Goal: Task Accomplishment & Management: Complete application form

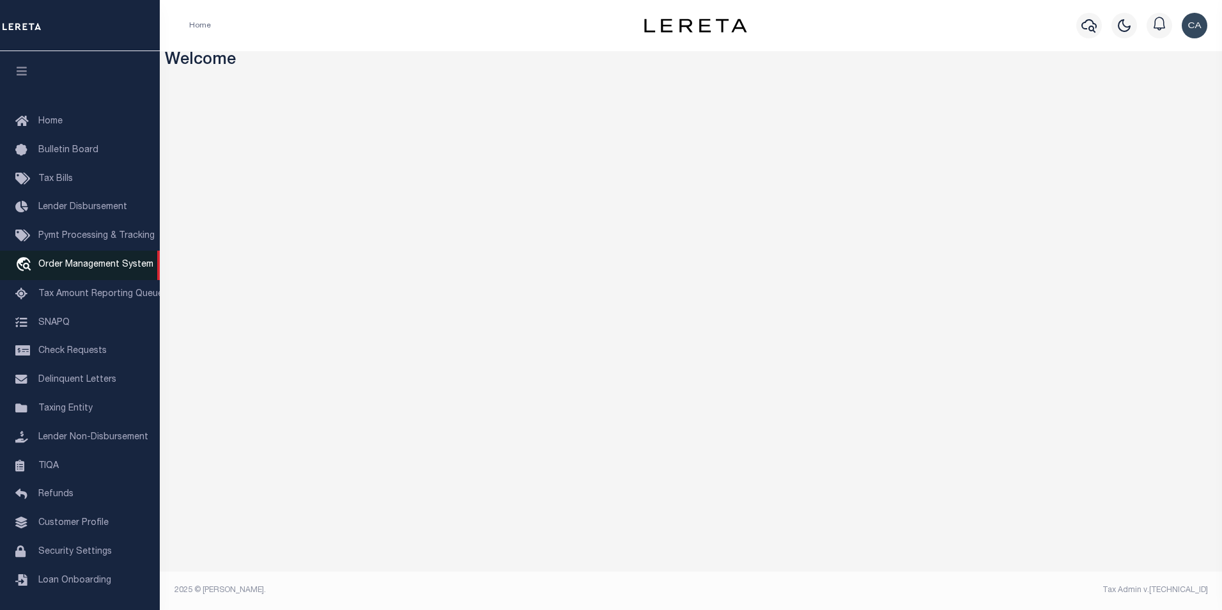
click at [106, 269] on span "Order Management System" at bounding box center [95, 264] width 115 height 9
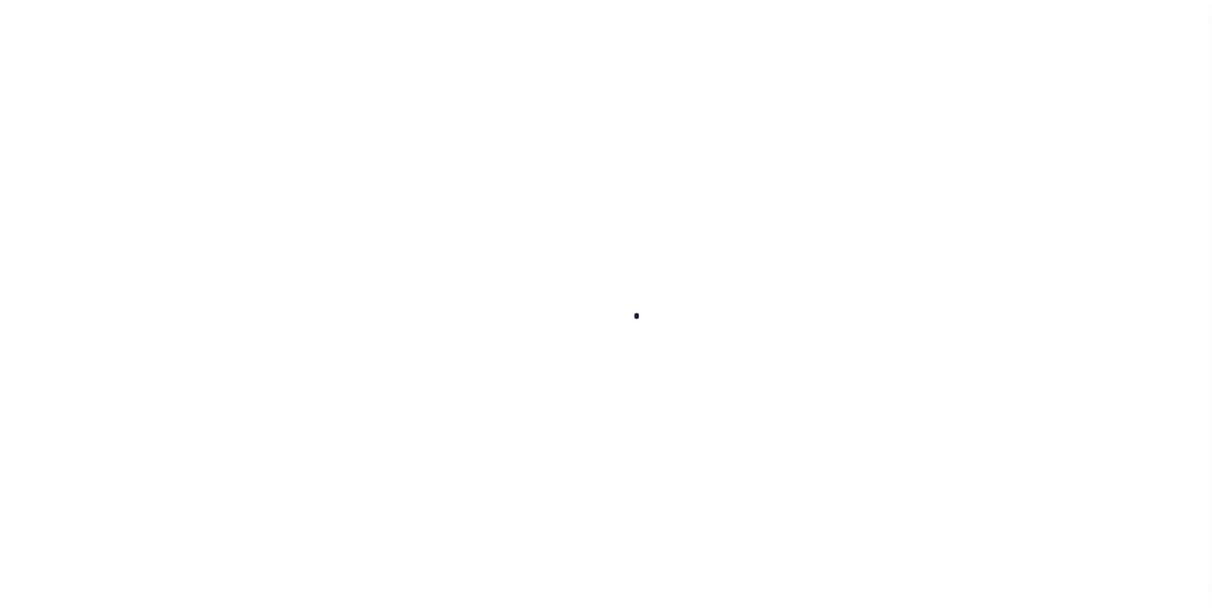
scroll to position [13, 0]
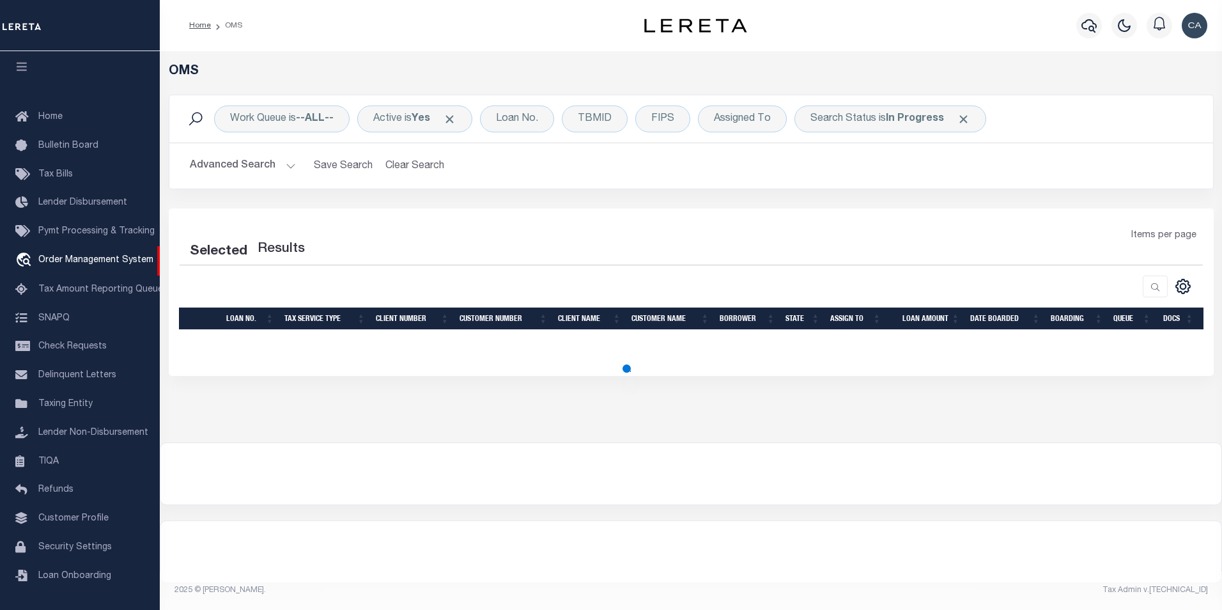
click at [451, 121] on span at bounding box center [449, 118] width 13 height 13
select select "200"
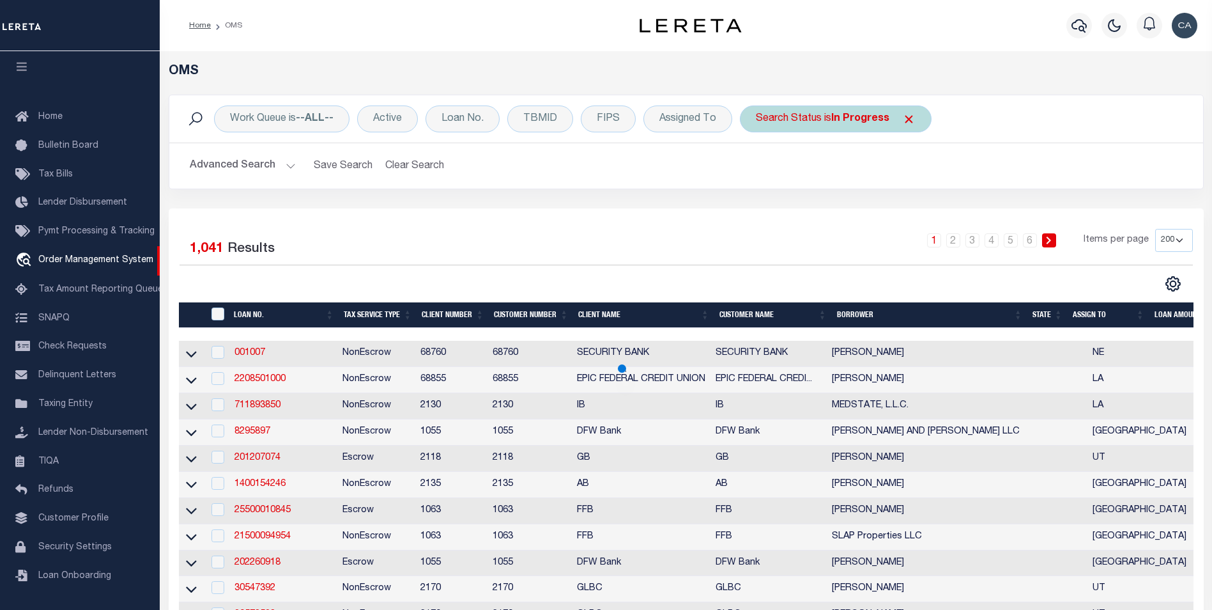
click at [902, 119] on span "Click to Remove" at bounding box center [908, 118] width 13 height 13
click at [483, 105] on div "Work Queue is --ALL-- Active Loan No. TBMID FIPS Assigned To Search Status Sear…" at bounding box center [686, 118] width 1034 height 47
click at [481, 120] on div "Loan No." at bounding box center [463, 118] width 74 height 27
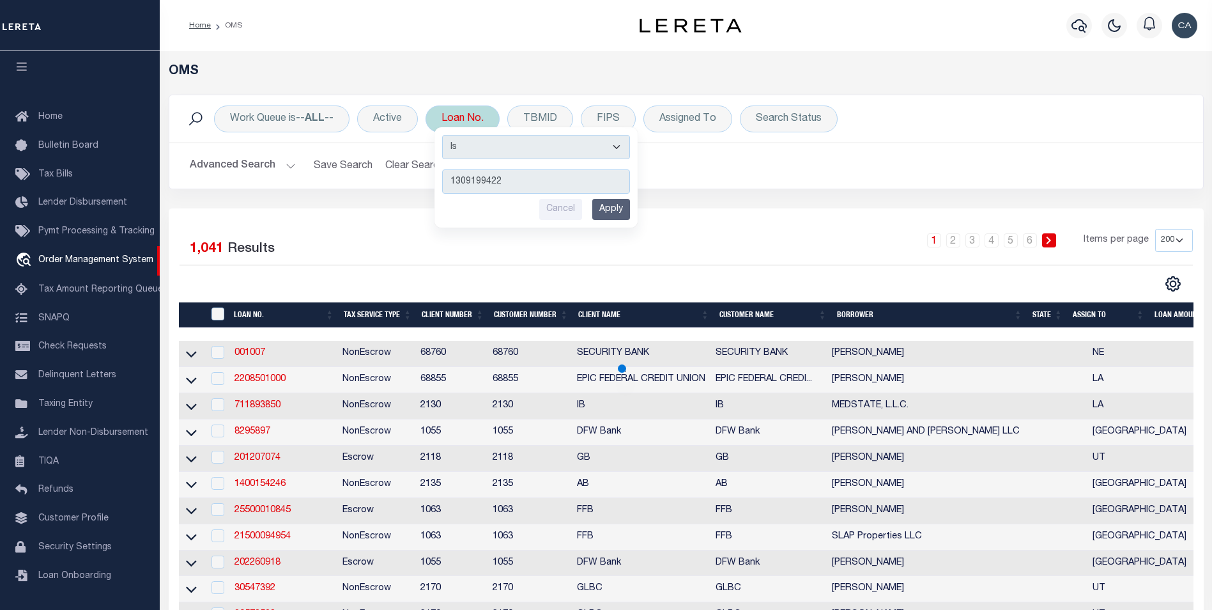
type input "1309199422"
click at [616, 208] on input "Apply" at bounding box center [611, 209] width 38 height 21
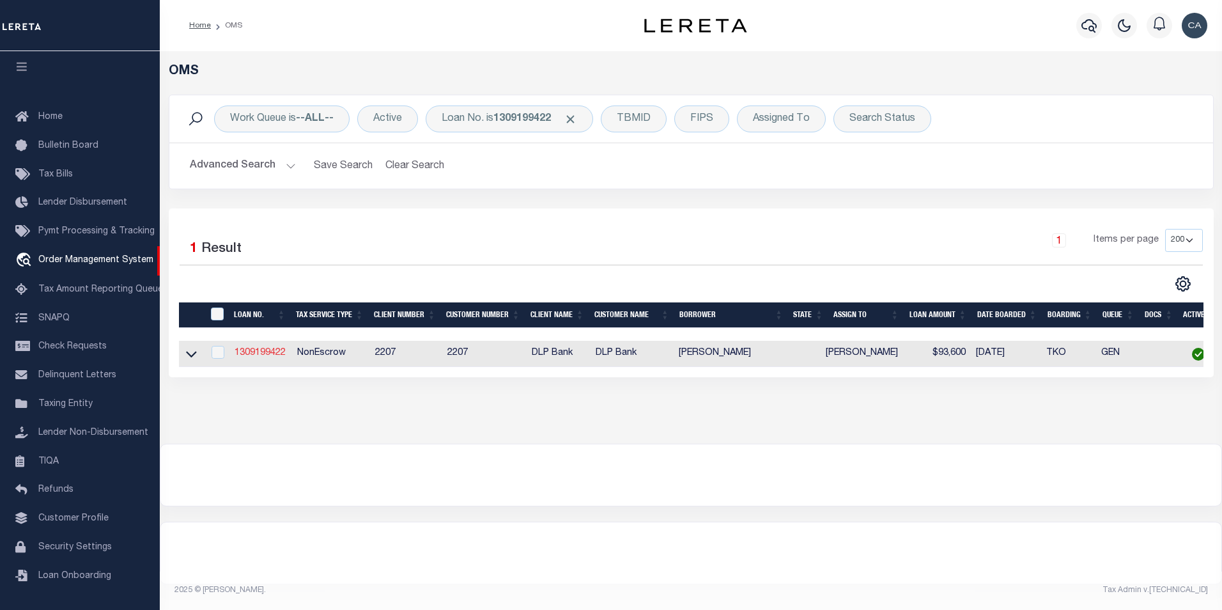
click at [261, 353] on link "1309199422" at bounding box center [260, 352] width 51 height 9
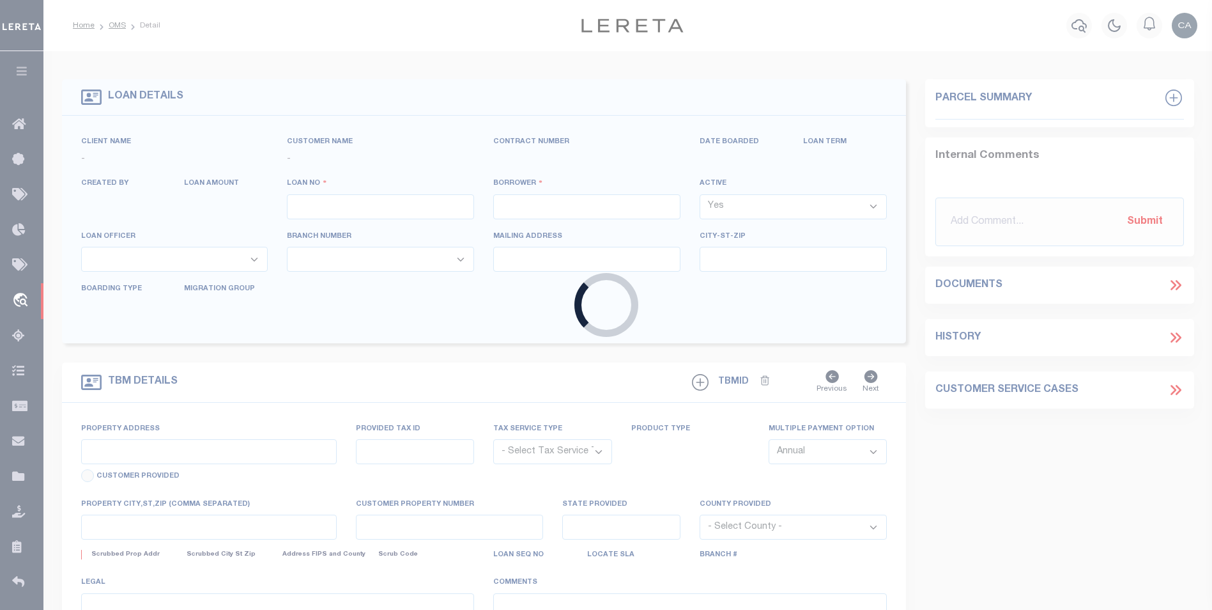
type input "1309199422"
type input "[PERSON_NAME]"
select select
type input "[STREET_ADDRESS]"
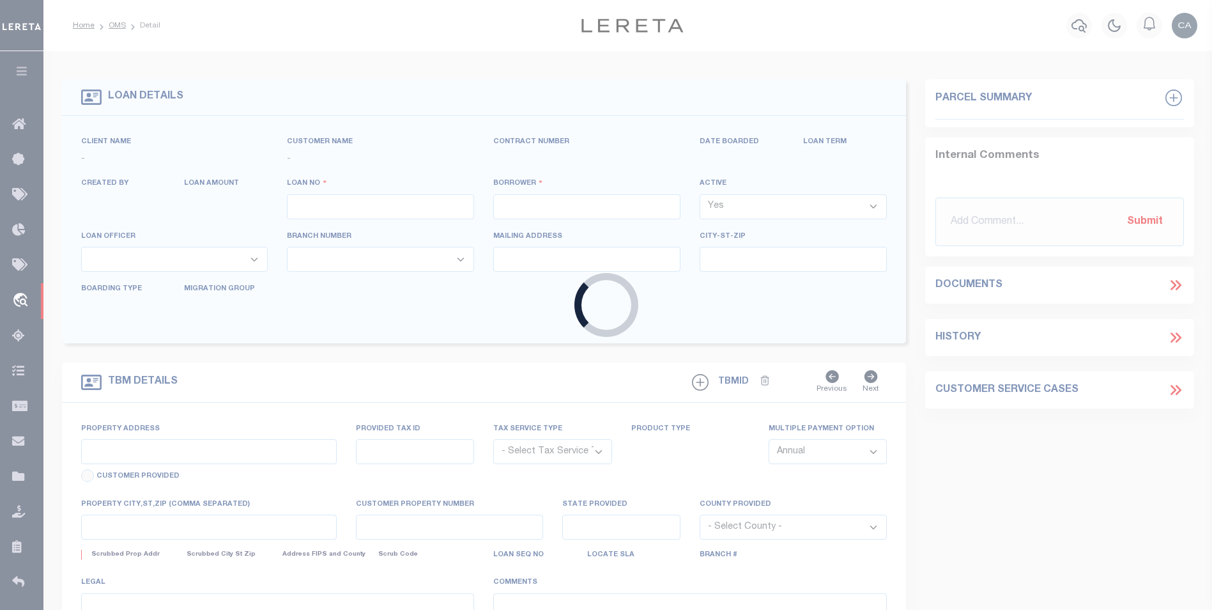
type input "[GEOGRAPHIC_DATA][PERSON_NAME]"
select select "10"
select select "NonEscrow"
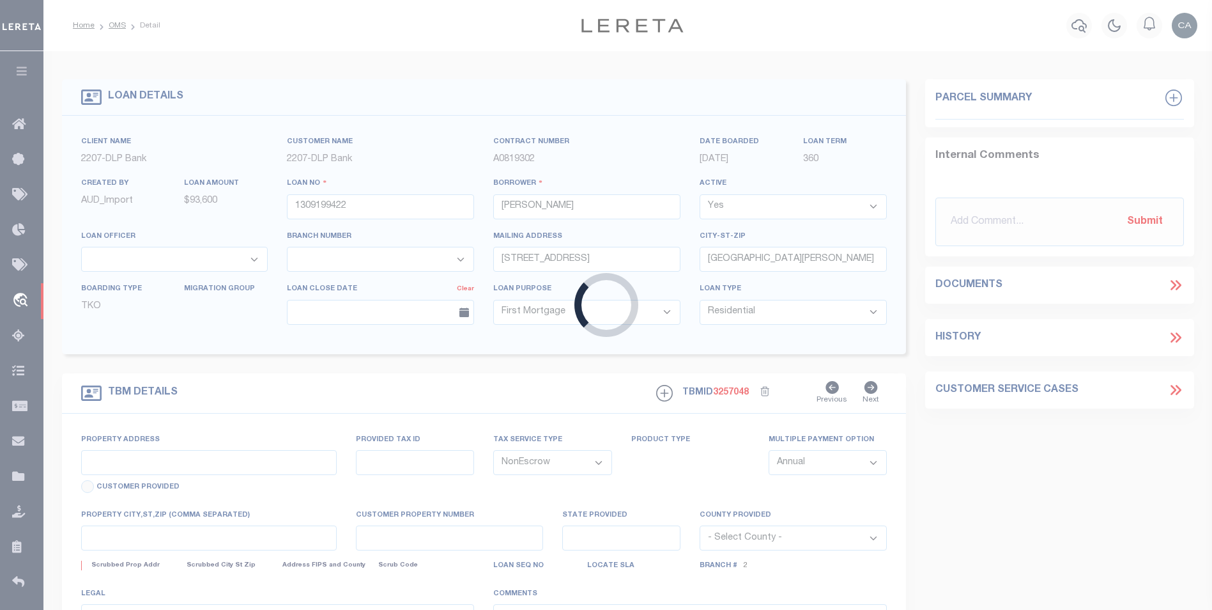
select select "16877"
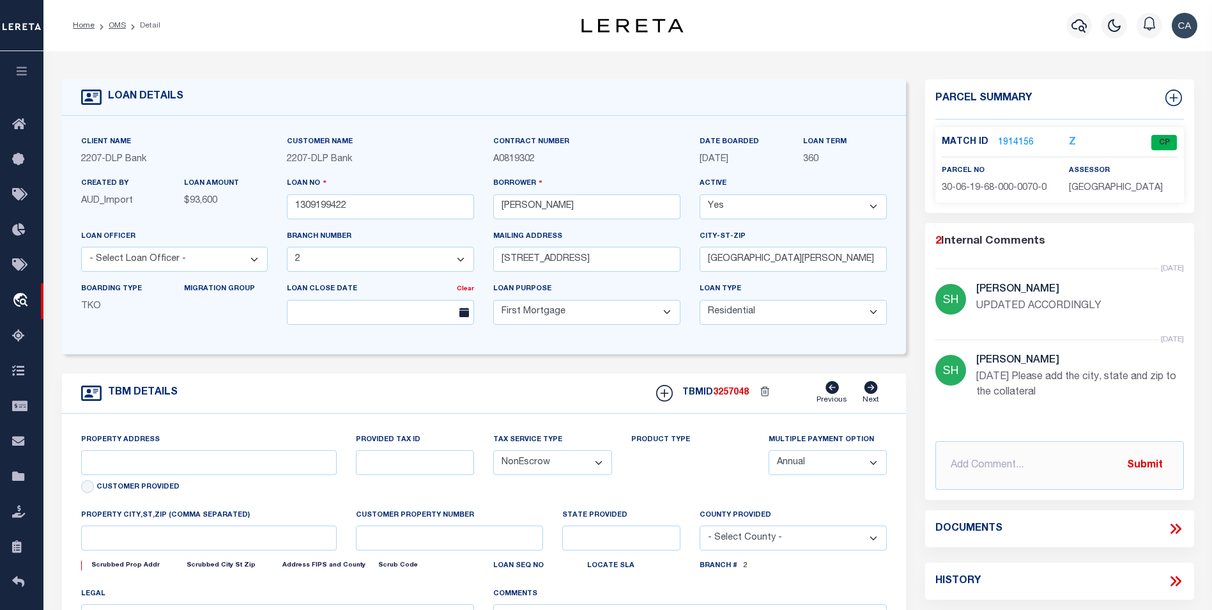
type input "[STREET_ADDRESS]"
select select
type input "[GEOGRAPHIC_DATA][PERSON_NAME]"
type textarea "CO\[MEDICAL_DATA]: 30-06-19-68-000-0070-0 UNION | DWMH LOCATED AT [STREET_ADDRE…"
click at [396, 470] on input "text" at bounding box center [415, 462] width 118 height 25
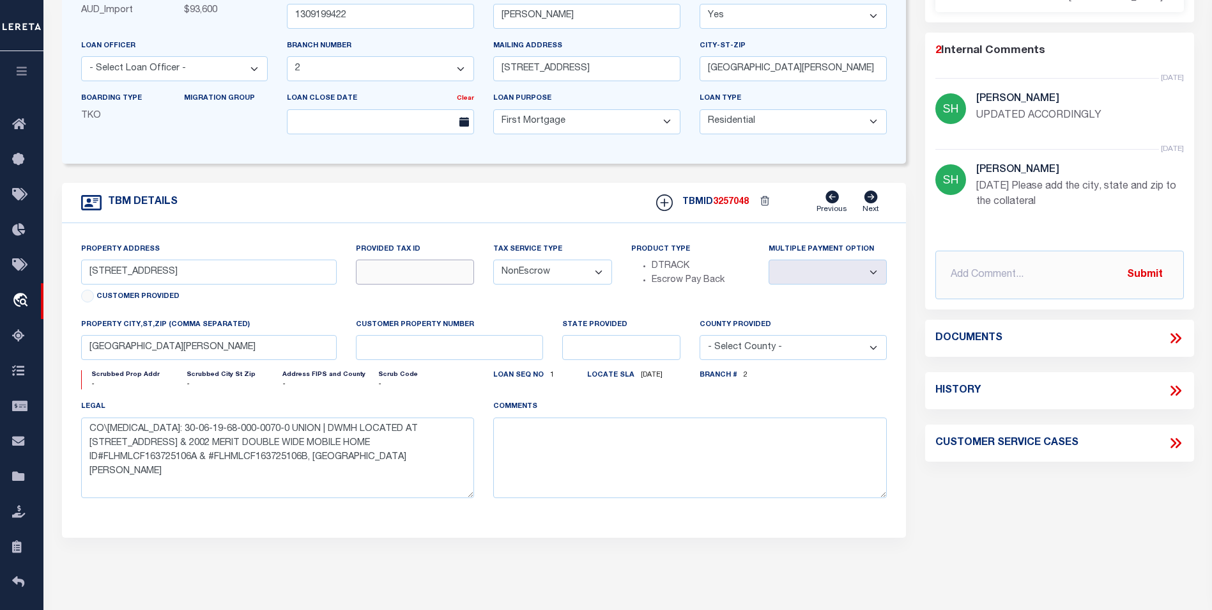
scroll to position [192, 0]
click at [521, 494] on textarea at bounding box center [690, 456] width 394 height 81
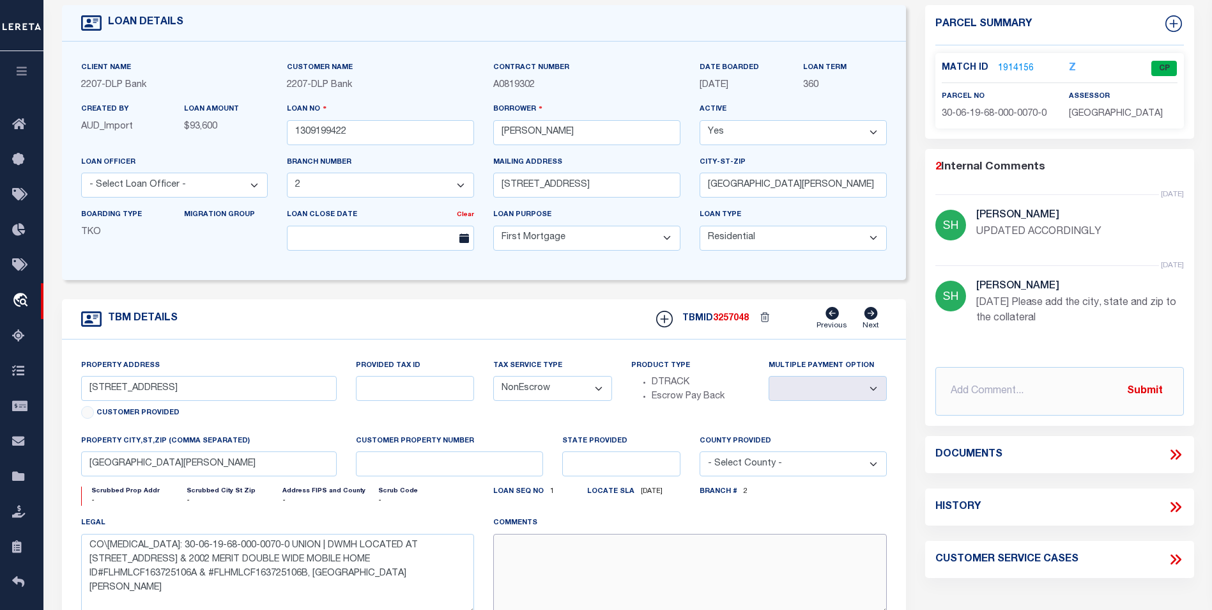
scroll to position [64, 0]
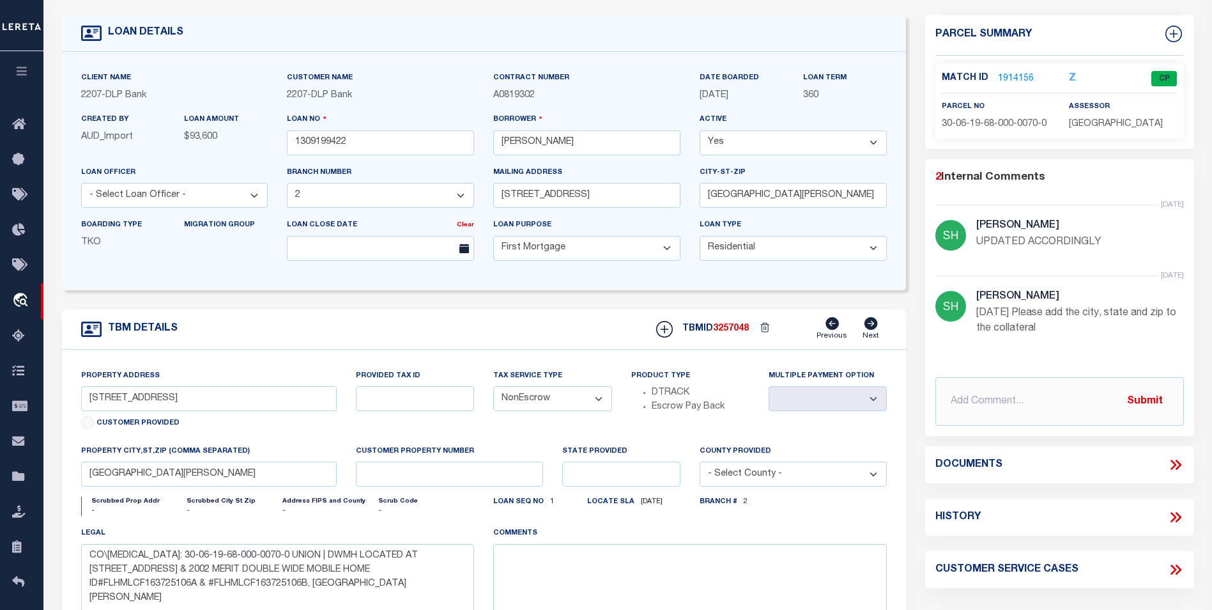
click at [452, 353] on div "Property Address [STREET_ADDRESS] Customer Provided Provided Tax ID Tax Service…" at bounding box center [484, 507] width 845 height 314
click at [171, 192] on select "- Select Loan Officer - ADC DLM EZB JDM JMR MAW" at bounding box center [174, 195] width 187 height 25
drag, startPoint x: 177, startPoint y: 194, endPoint x: 184, endPoint y: 208, distance: 16.3
click at [184, 208] on select "- Select Loan Officer - ADC DLM EZB JDM JMR MAW" at bounding box center [174, 195] width 187 height 25
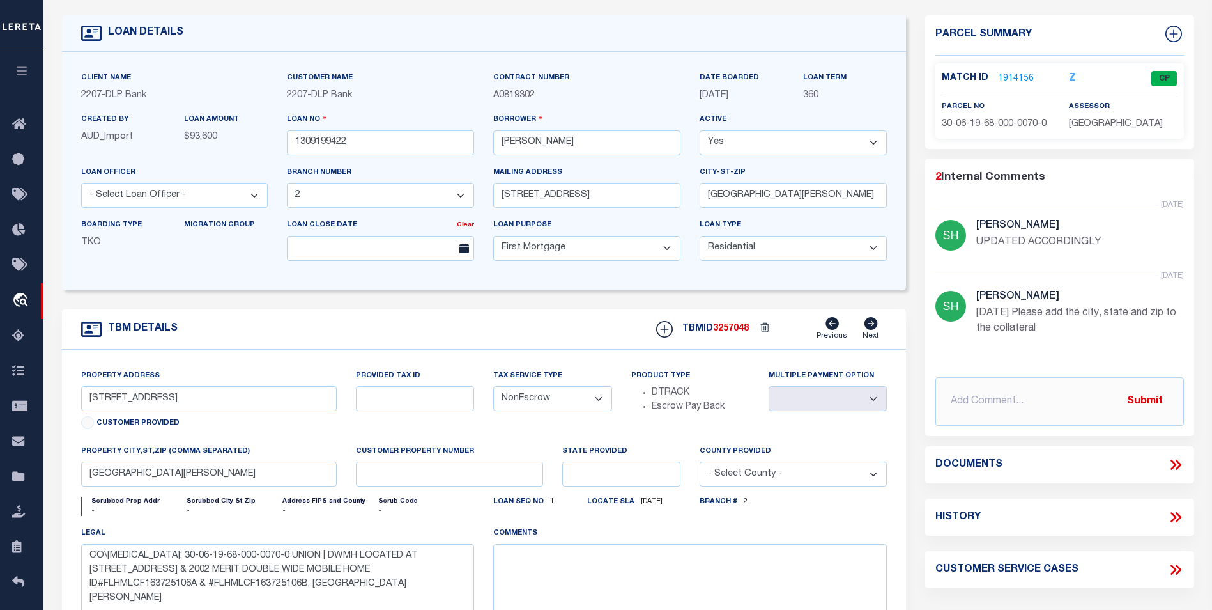
click at [453, 340] on div "TBM DETAILS TBMID 3257048 Previous Next" at bounding box center [484, 329] width 845 height 40
click at [235, 200] on select "- Select Loan Officer - ADC DLM EZB JDM JMR MAW" at bounding box center [174, 195] width 187 height 25
select select "47316"
click at [81, 185] on select "- Select Loan Officer - ADC DLM EZB JDM JMR MAW" at bounding box center [174, 195] width 187 height 25
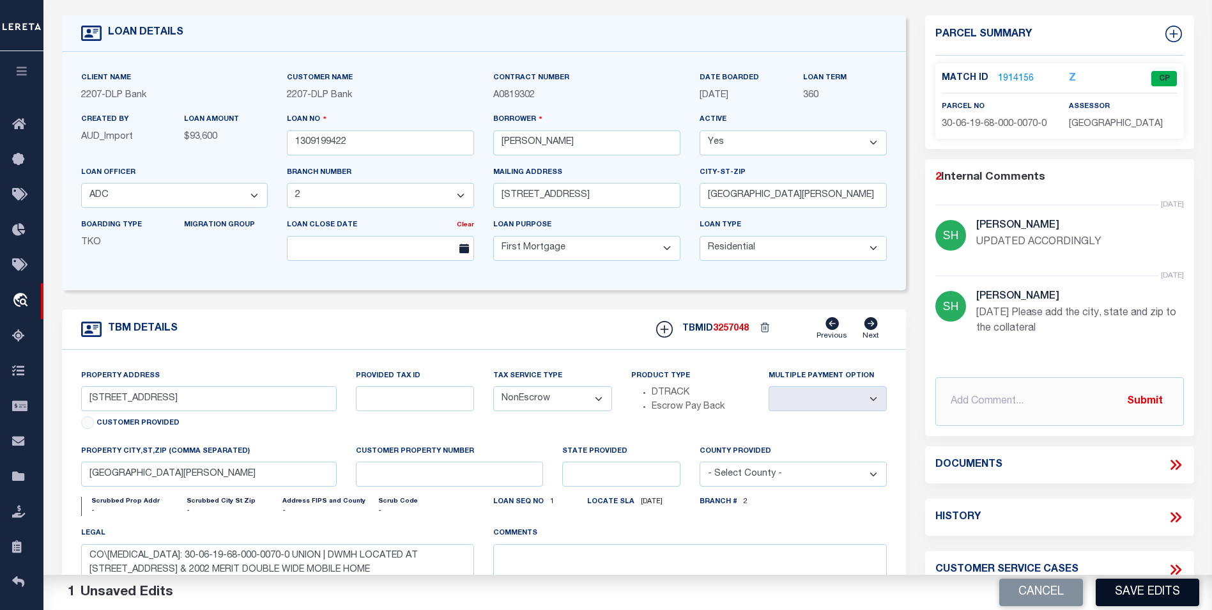
click at [1143, 594] on button "Save Edits" at bounding box center [1148, 591] width 104 height 27
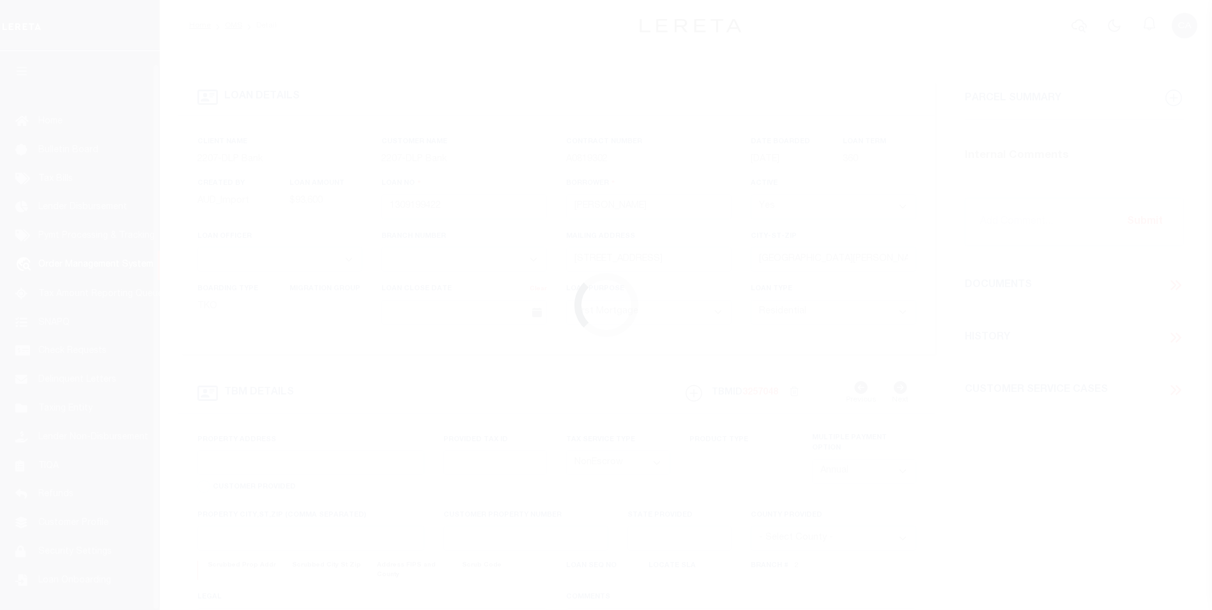
select select "10"
select select "NonEscrow"
type input "[STREET_ADDRESS]"
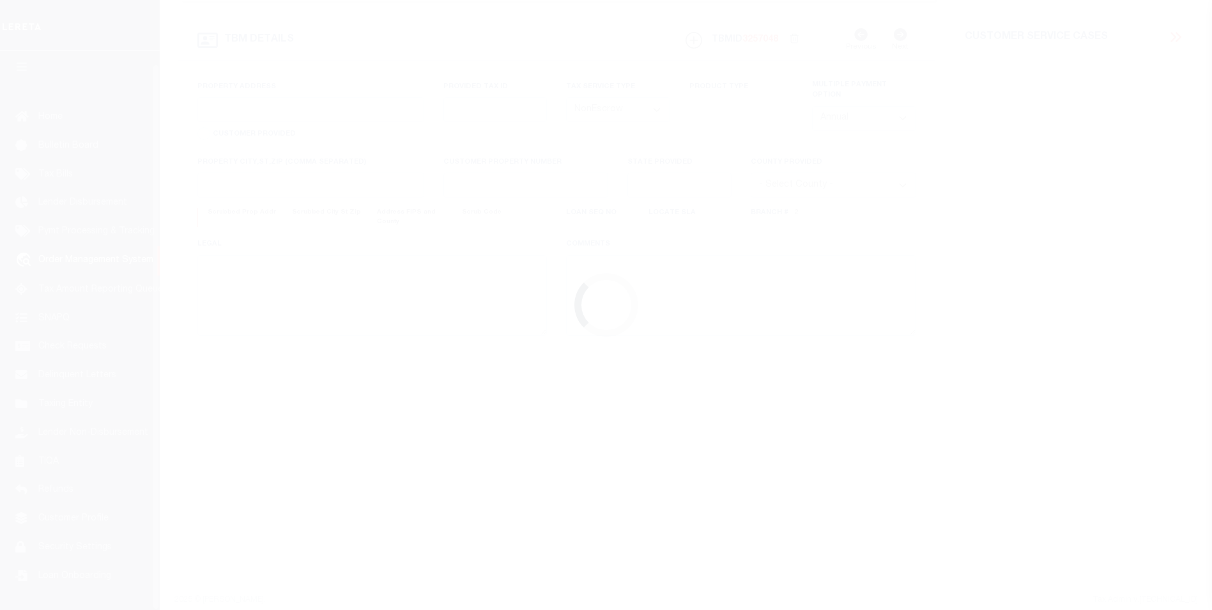
select select
type input "[GEOGRAPHIC_DATA][PERSON_NAME]"
type textarea "CO\[MEDICAL_DATA]: 30-06-19-68-000-0070-0 UNION | DWMH LOCATED AT [STREET_ADDRE…"
select select "47316"
select select "16877"
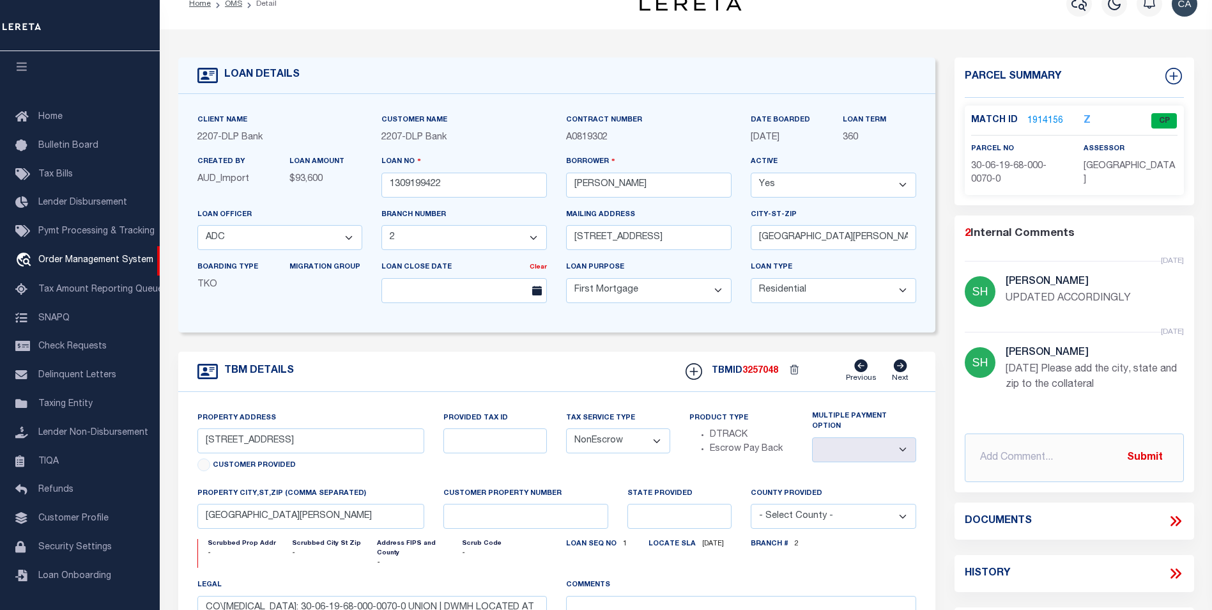
scroll to position [0, 0]
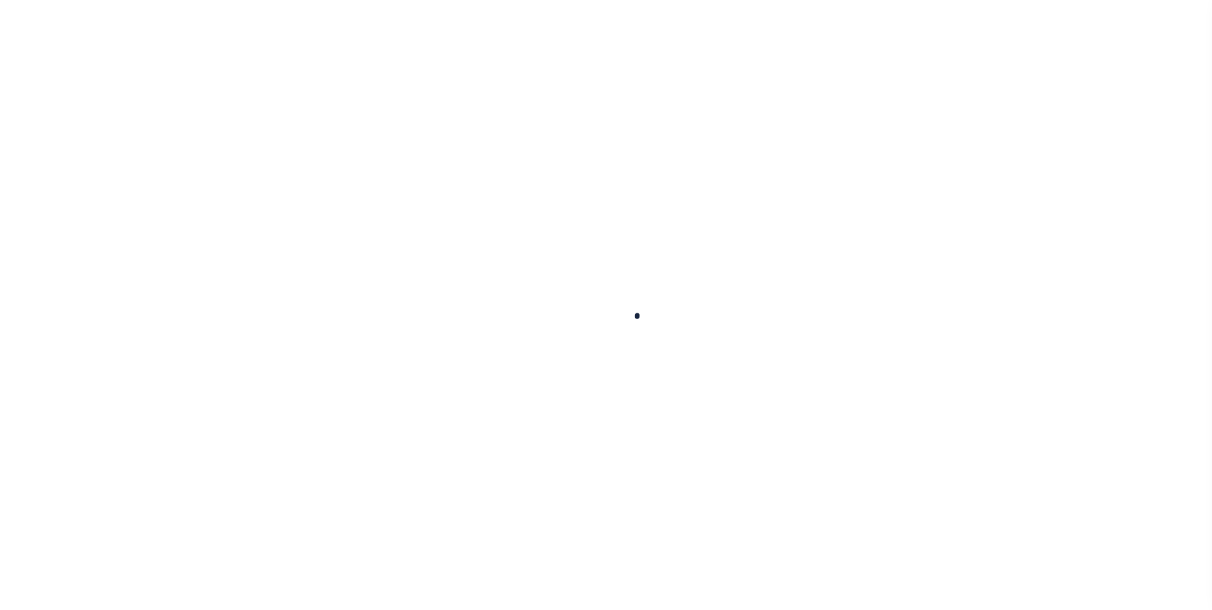
type input "1309199422"
type input "[PERSON_NAME]"
select select
type input "[STREET_ADDRESS]"
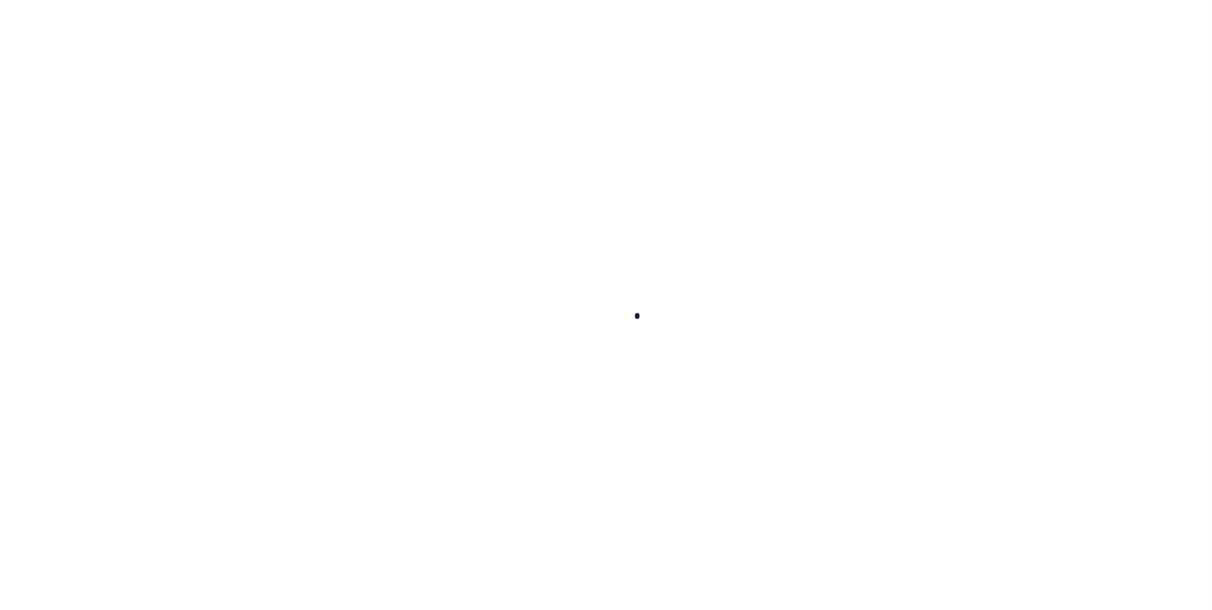
type input "[GEOGRAPHIC_DATA][PERSON_NAME]"
select select "10"
select select "NonEscrow"
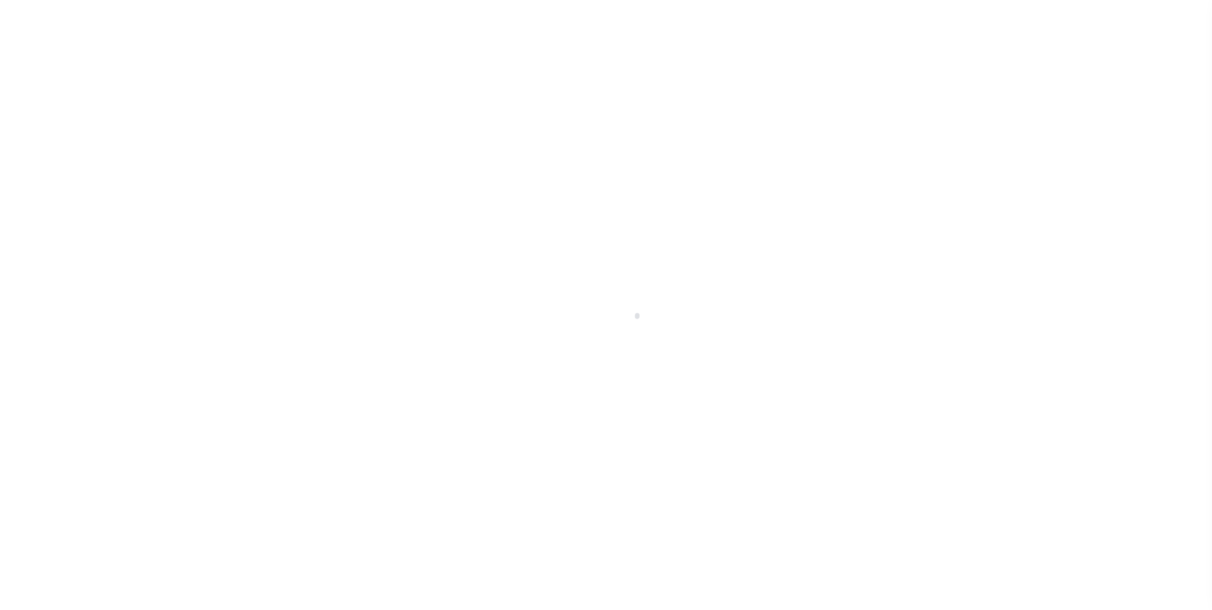
select select "47316"
select select "16877"
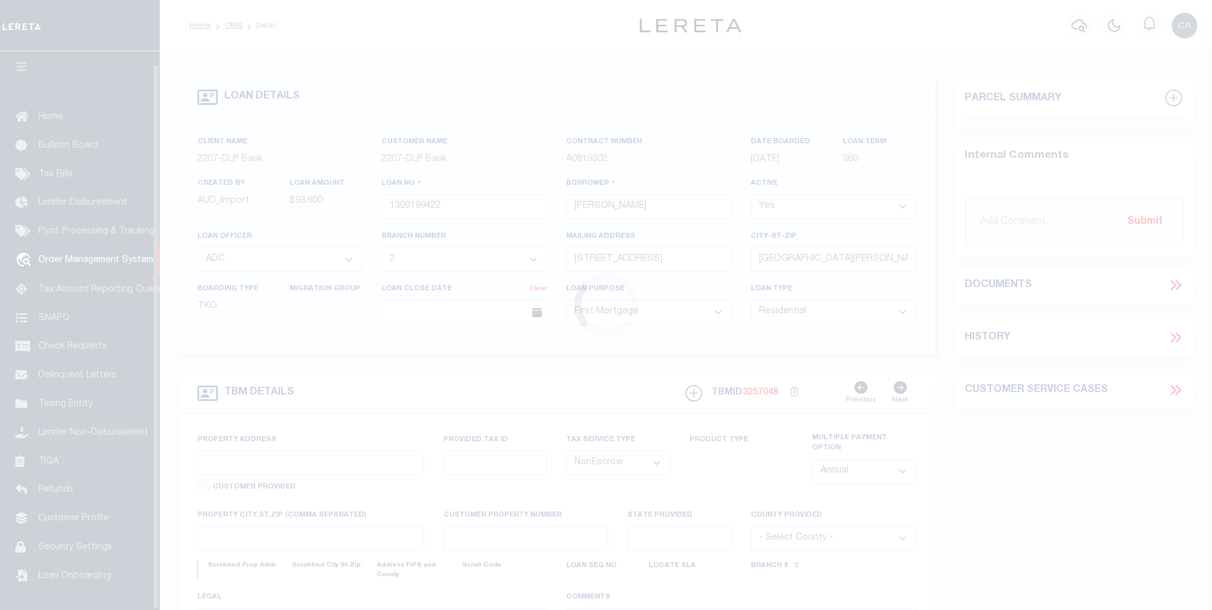
type input "[STREET_ADDRESS]"
select select
type input "[GEOGRAPHIC_DATA][PERSON_NAME]"
type textarea "CO\[MEDICAL_DATA]: 30-06-19-68-000-0070-0 UNION | DWMH LOCATED AT [STREET_ADDRE…"
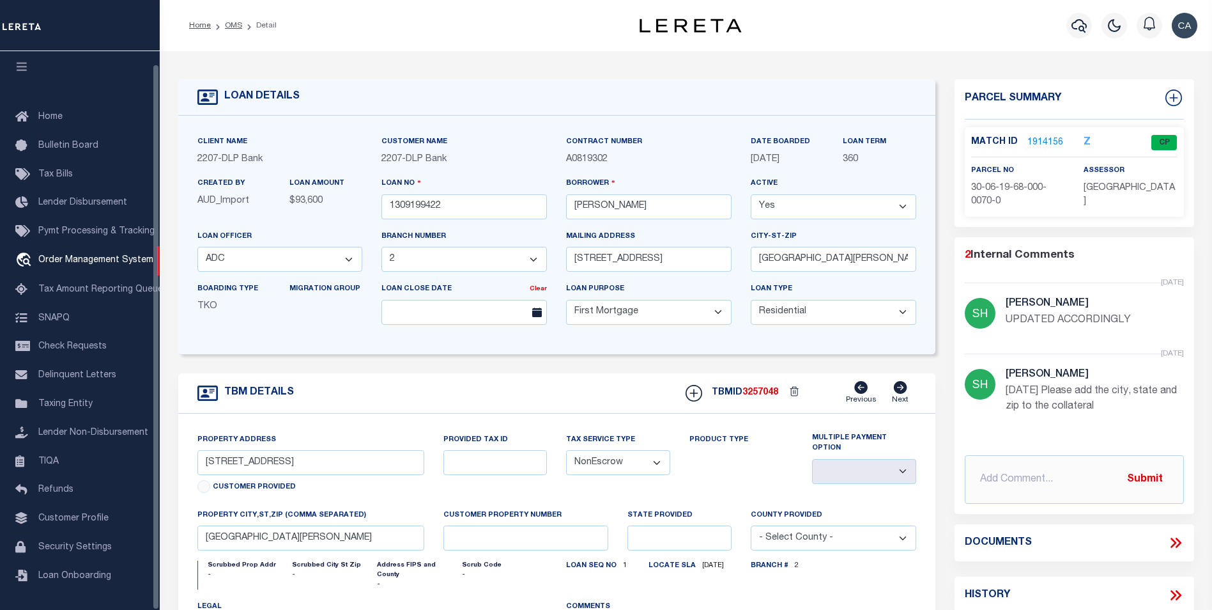
click at [305, 258] on select "- Select Loan Officer - ADC DLM EZB JDM JMR MAW" at bounding box center [280, 259] width 166 height 25
select select
click at [197, 249] on select "- Select Loan Officer - ADC DLM EZB JDM JMR MAW" at bounding box center [280, 259] width 166 height 25
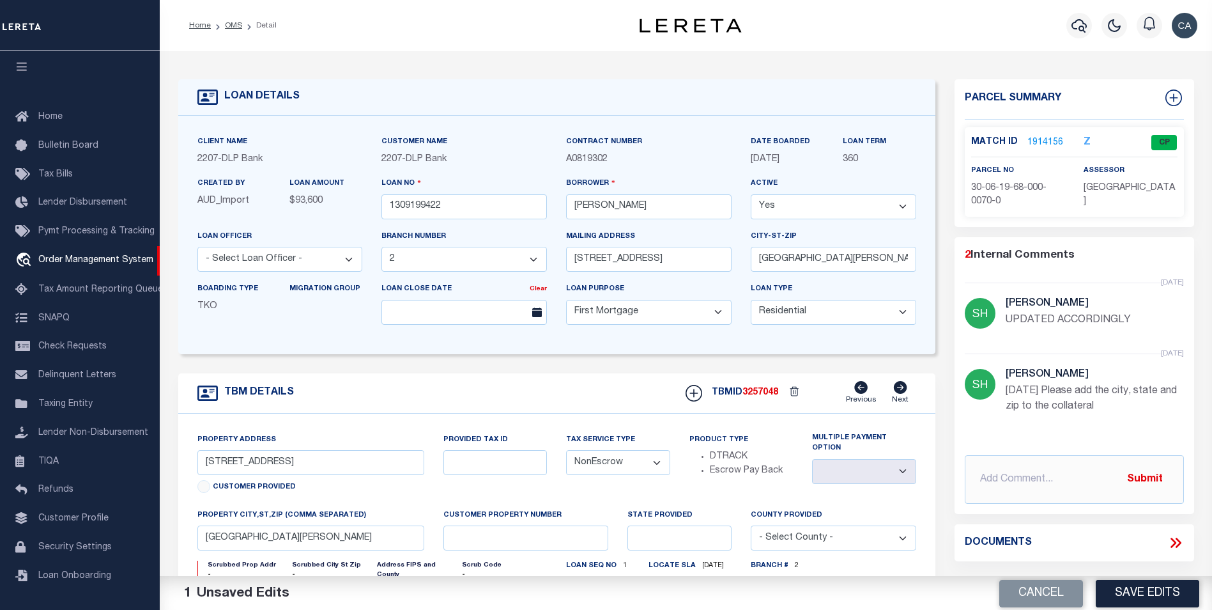
drag, startPoint x: 409, startPoint y: 346, endPoint x: 521, endPoint y: 366, distance: 113.7
click at [420, 348] on div "Client Name 2207 - DLP Bank Customer Name 2207 - DLP Bank Contract Number" at bounding box center [556, 235] width 757 height 238
click at [1111, 591] on button "Save Edits" at bounding box center [1148, 591] width 104 height 27
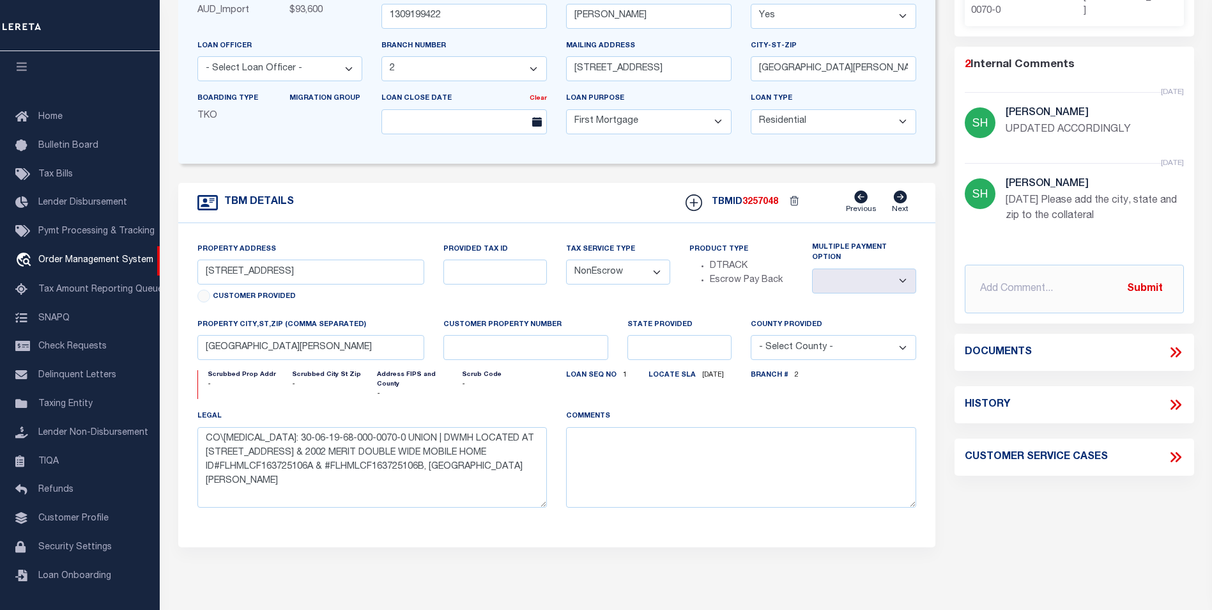
scroll to position [192, 0]
click at [354, 265] on input "[STREET_ADDRESS]" at bounding box center [310, 270] width 227 height 25
click at [430, 299] on div "Property Address [STREET_ADDRESS] Customer Provided" at bounding box center [311, 278] width 246 height 75
drag, startPoint x: 405, startPoint y: 414, endPoint x: 493, endPoint y: 441, distance: 92.8
click at [484, 437] on div "Property Address [STREET_ADDRESS] Customer Provided Provided Tax ID Tax Service…" at bounding box center [557, 384] width 738 height 286
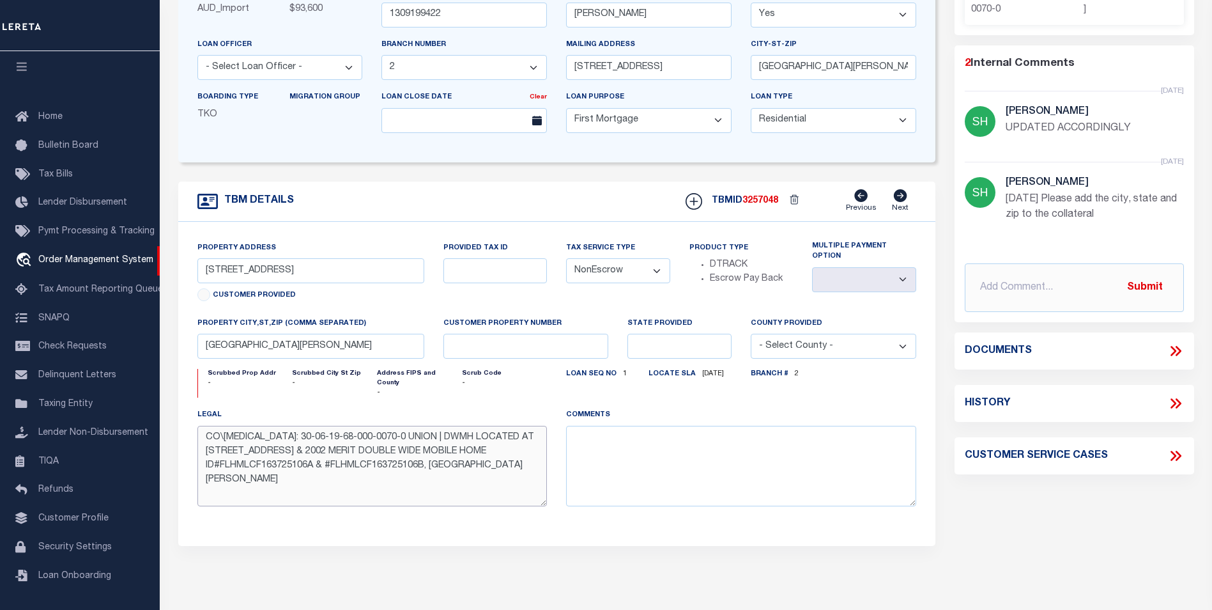
click at [500, 443] on textarea "CO\[MEDICAL_DATA]: 30-06-19-68-000-0070-0 UNION | DWMH LOCATED AT [STREET_ADDRE…" at bounding box center [372, 466] width 350 height 81
click at [408, 491] on textarea "CO\[MEDICAL_DATA]: 30-06-19-68-000-0070-0 UNION | DWMH LOCATED AT [STREET_ADDRE…" at bounding box center [372, 466] width 350 height 81
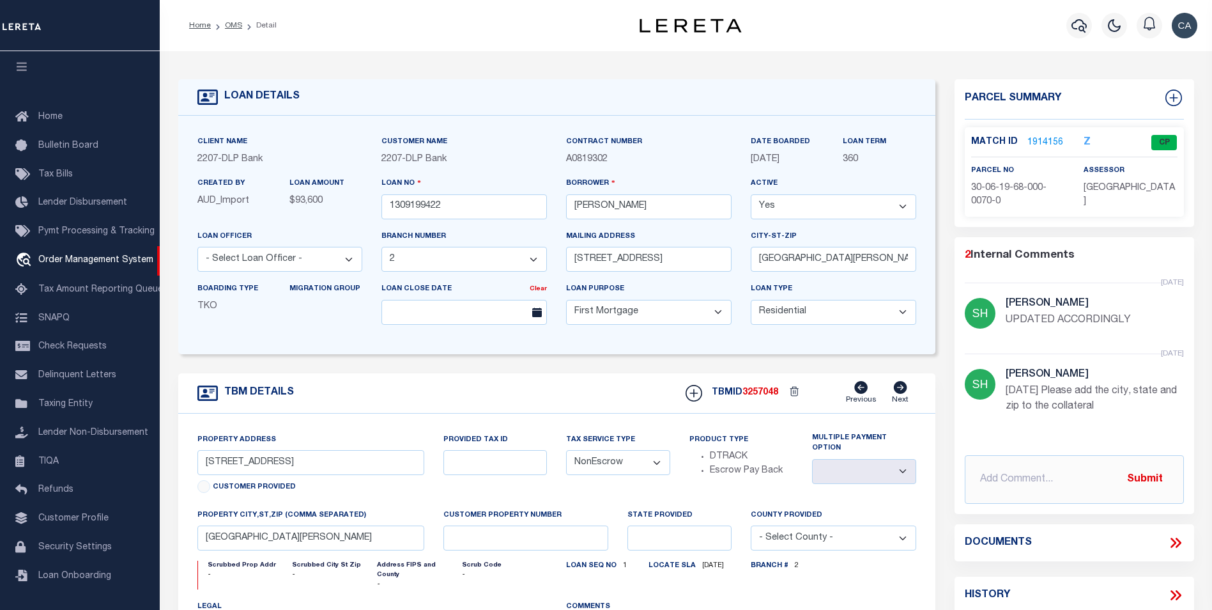
drag, startPoint x: 468, startPoint y: 389, endPoint x: 477, endPoint y: 398, distance: 12.2
click at [477, 398] on div "TBM DETAILS TBMID 3257048 Previous Next" at bounding box center [556, 393] width 757 height 40
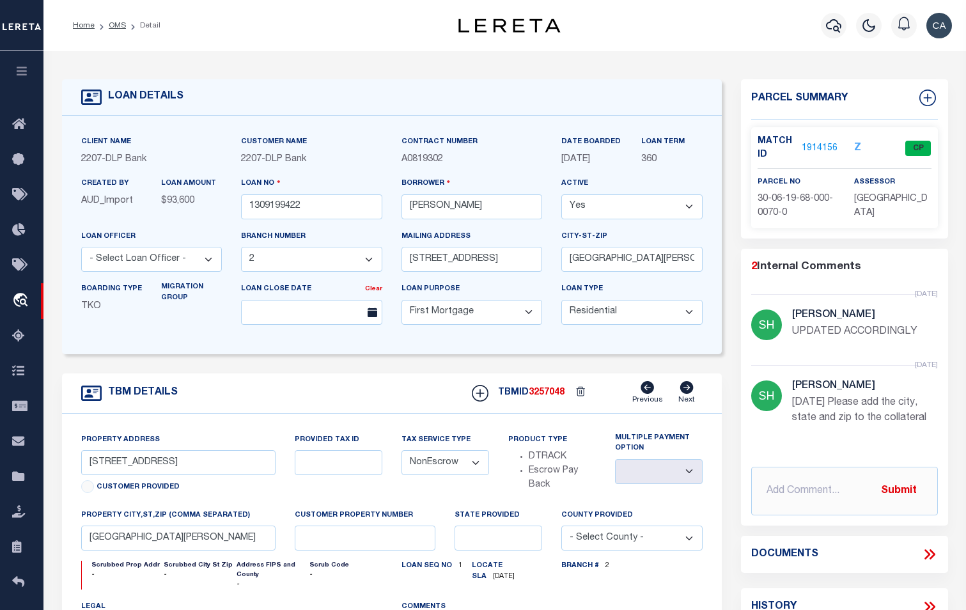
click at [271, 164] on span "DLP Bank" at bounding box center [285, 159] width 41 height 9
copy div "2207 - DLP Bank"
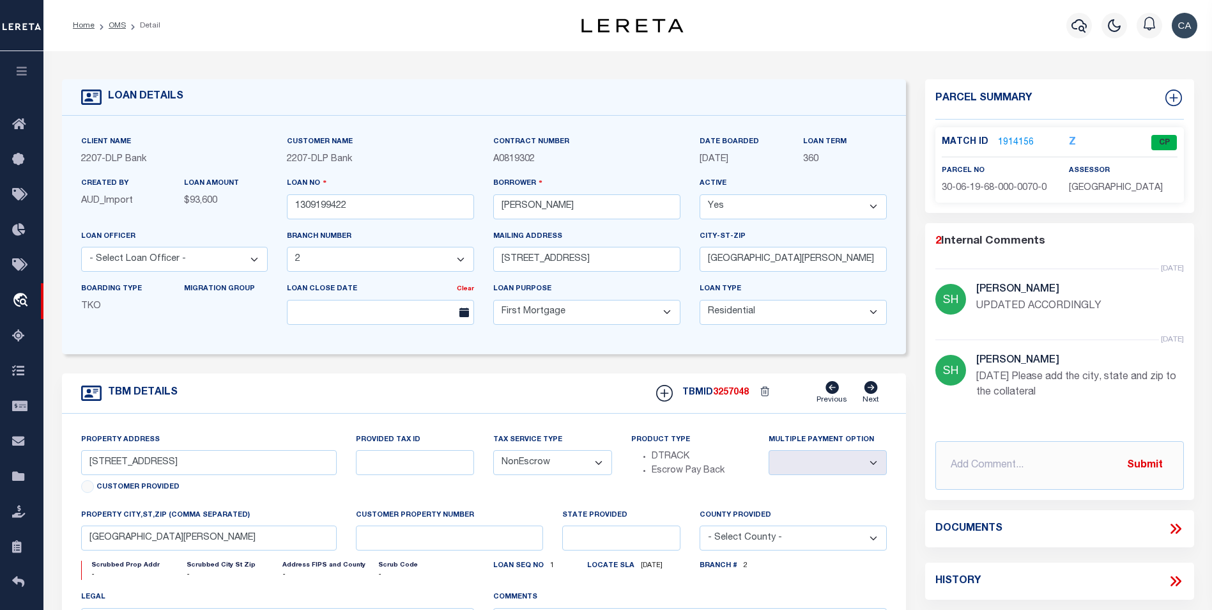
click at [426, 124] on div "Client Name 2207 - DLP Bank Customer Name 2207 - DLP Bank Contract Number" at bounding box center [484, 235] width 845 height 238
click at [325, 193] on div "Loan No 1309199422" at bounding box center [380, 197] width 187 height 42
click at [325, 200] on input "1309199422" at bounding box center [380, 206] width 187 height 25
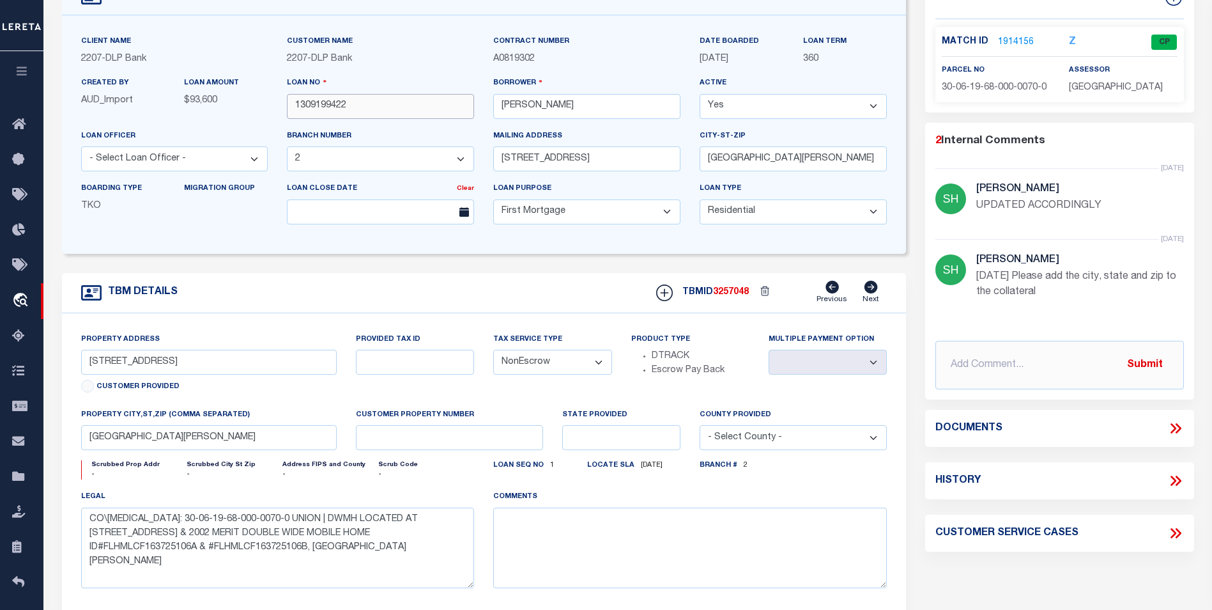
scroll to position [128, 0]
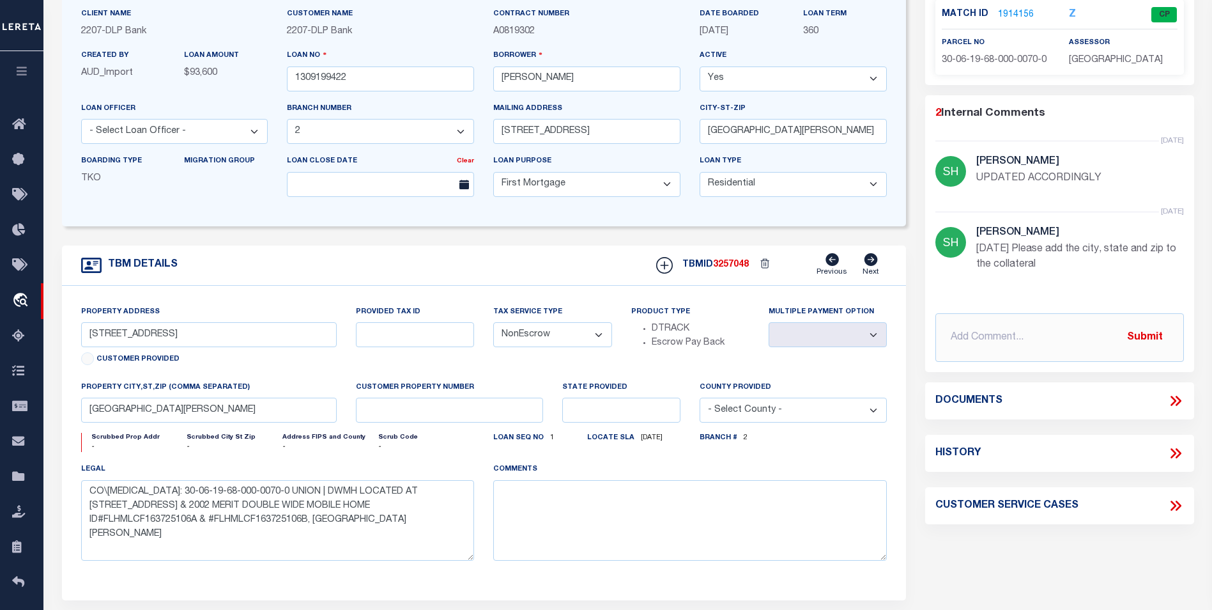
click at [302, 320] on div "Property Address [STREET_ADDRESS] Customer Provided" at bounding box center [209, 337] width 256 height 65
click at [297, 302] on div "Property Address [STREET_ADDRESS] Customer Provided Provided Tax ID Tax Service…" at bounding box center [484, 443] width 845 height 314
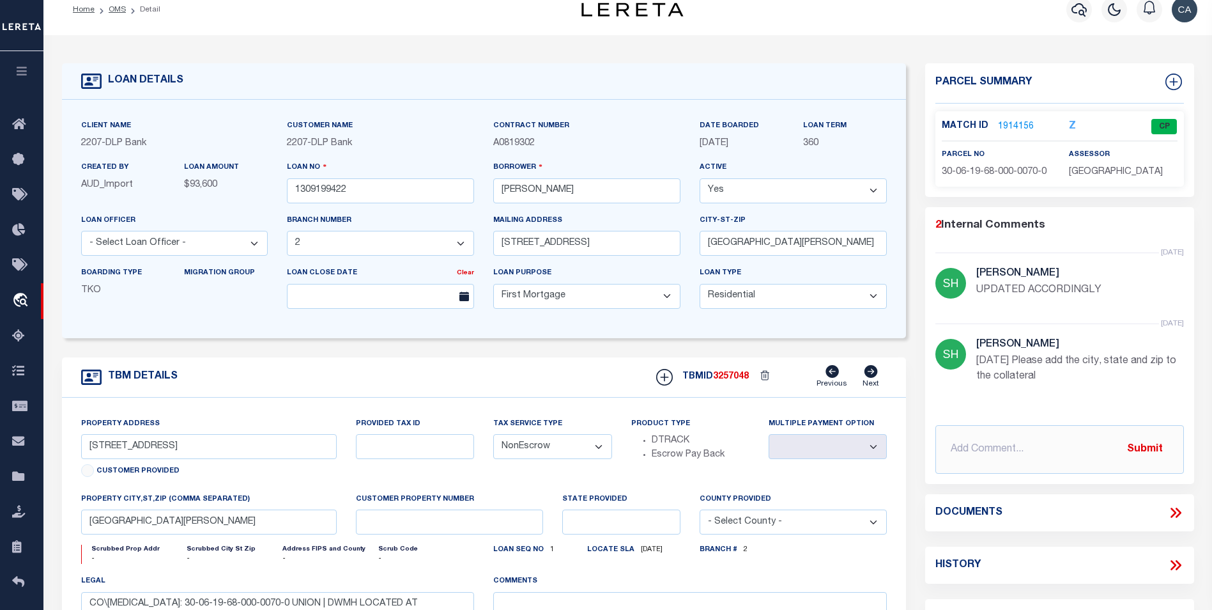
scroll to position [0, 0]
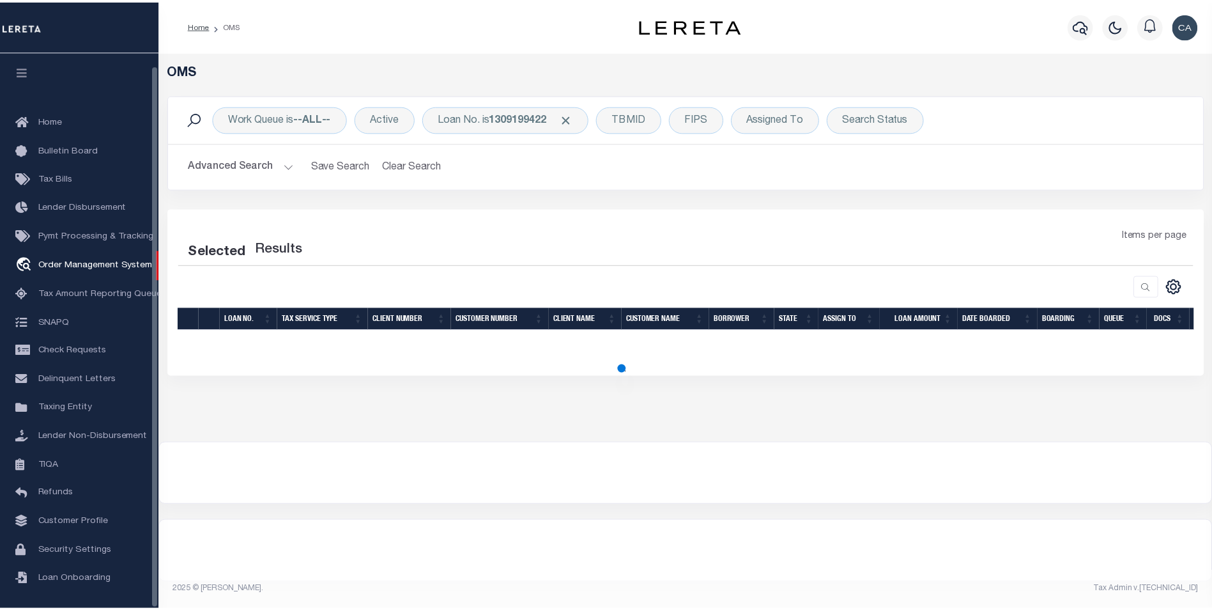
scroll to position [13, 0]
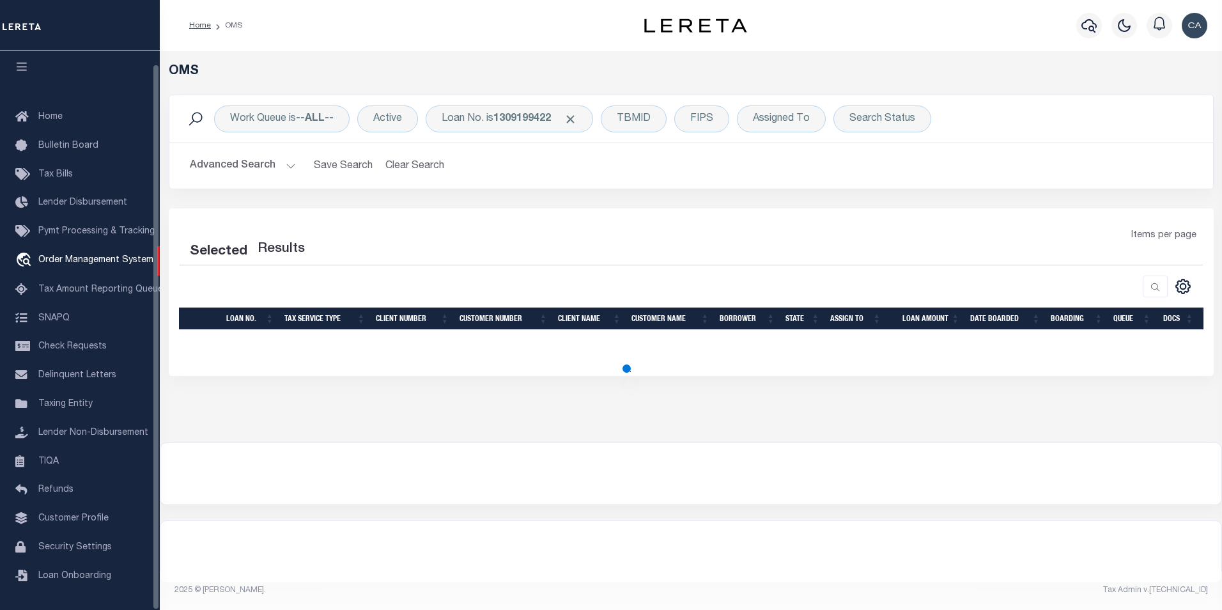
select select "200"
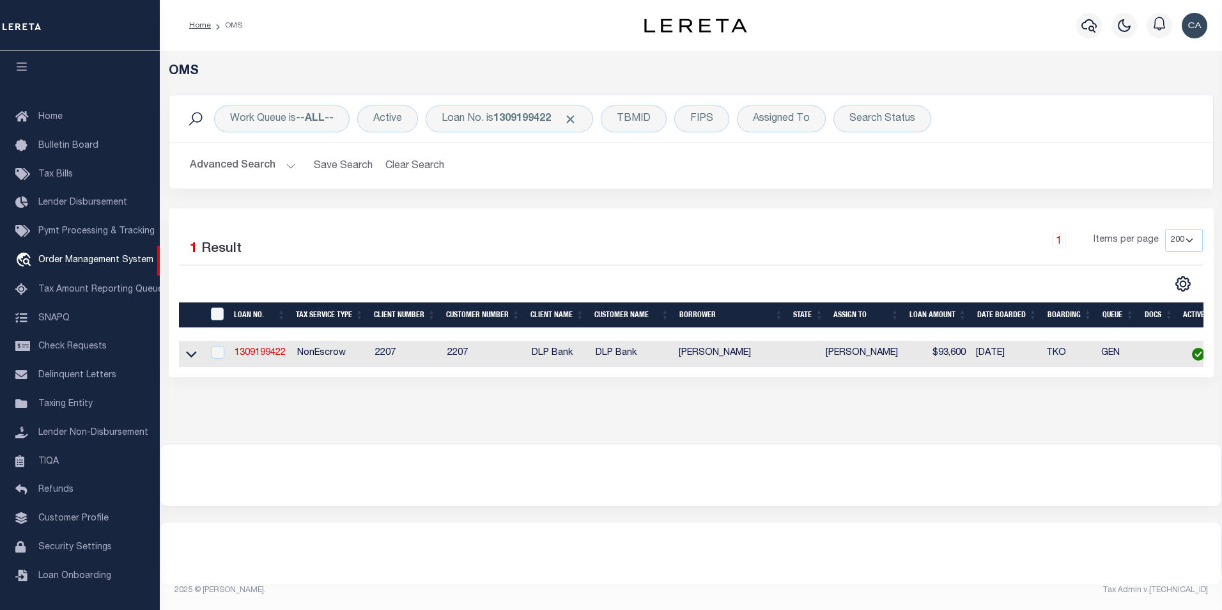
click at [515, 133] on div "Work Queue is --ALL-- Active Loan No. is 1309199422 TBMID FIPS Assigned To Sear…" at bounding box center [691, 118] width 1044 height 47
click at [525, 121] on b "1309199422" at bounding box center [522, 119] width 58 height 10
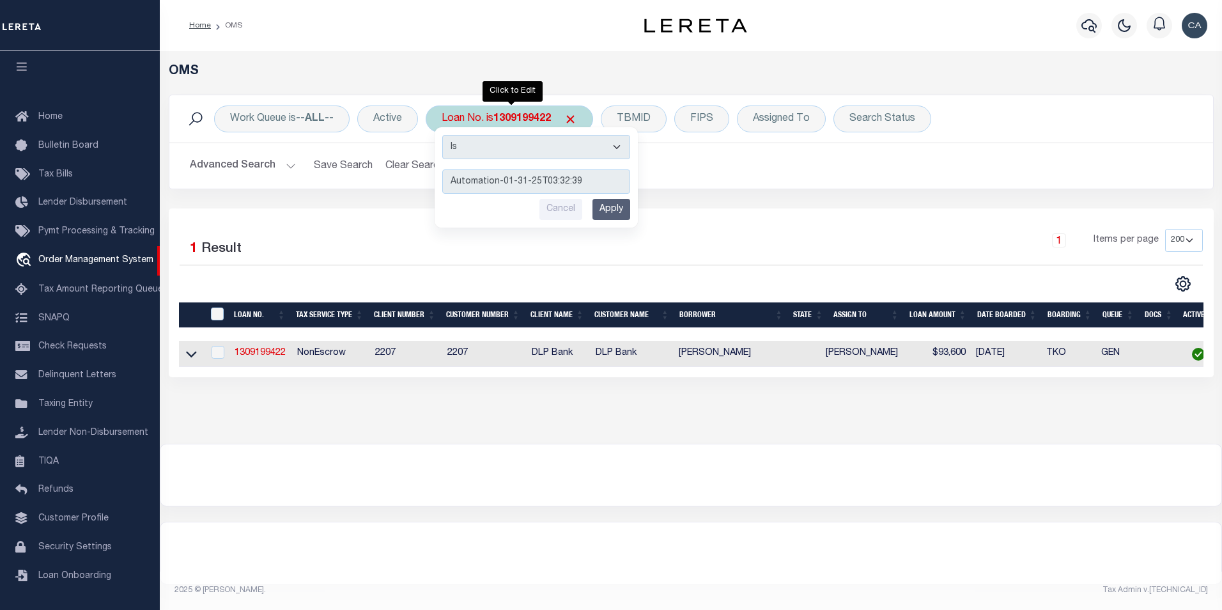
type input "Automation-01-31-25T03:32:39"
click at [607, 216] on input "Apply" at bounding box center [611, 209] width 38 height 21
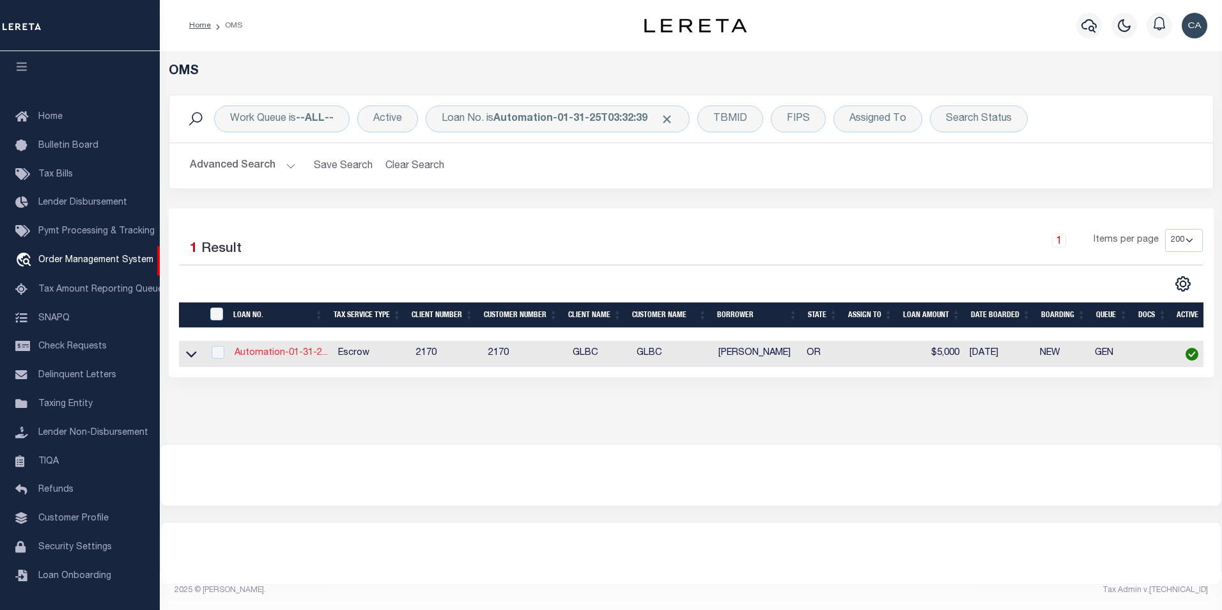
click at [302, 355] on link "Automation-01-31-2..." at bounding box center [281, 352] width 93 height 9
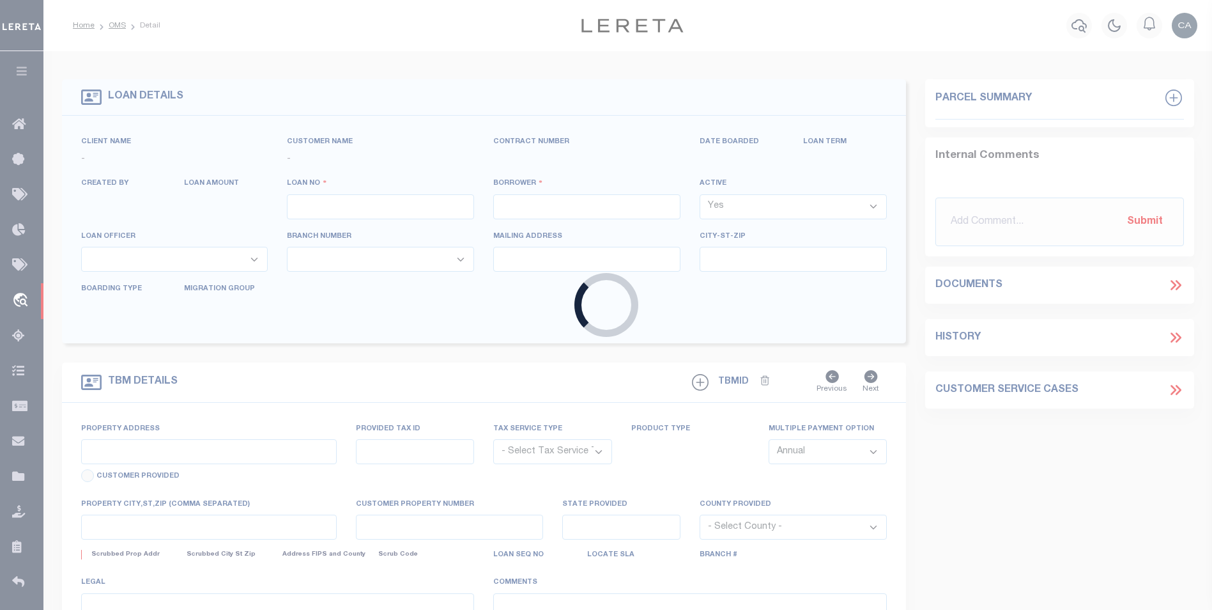
type input "Automation-01-31-25T03:32:39"
type input "Carlos R. Contreres"
select select
type input "13875 SW MERIDIAN ST UNIT 141"
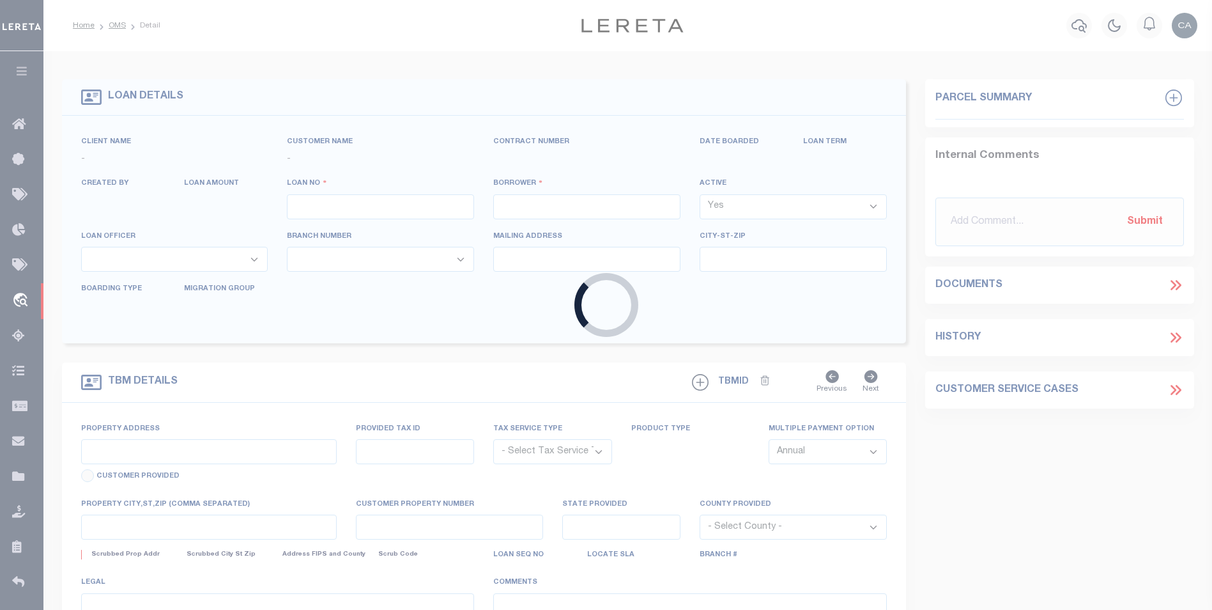
type input "BEAVERTON OR 97005-2483"
type input "09/25/2025"
select select "10"
select select "Escrow"
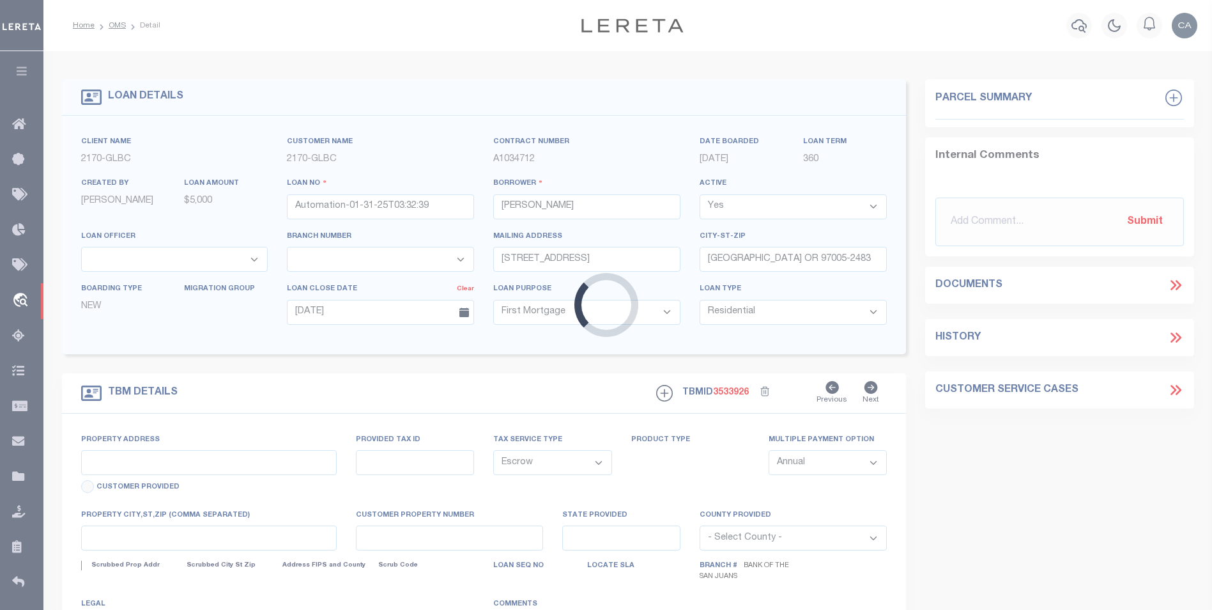
select select "4580"
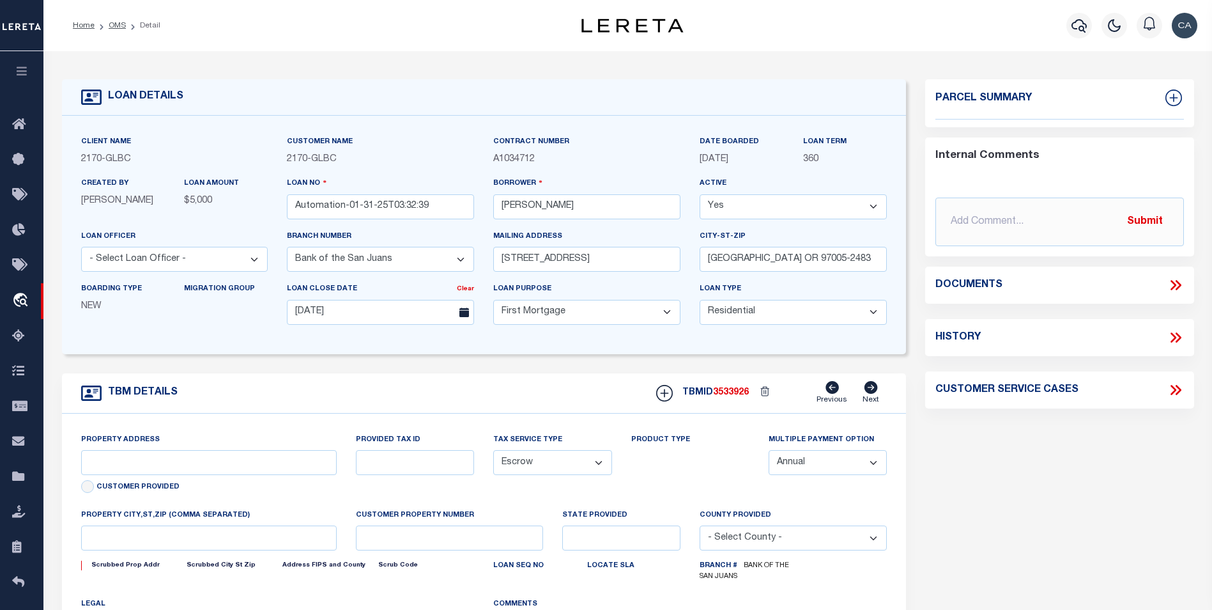
type input "13875 SW MERIDIAN ST UNIT 141"
type input "1"
type input "BEAVERTON OR 97005-2483"
type input "123456"
type input "OR"
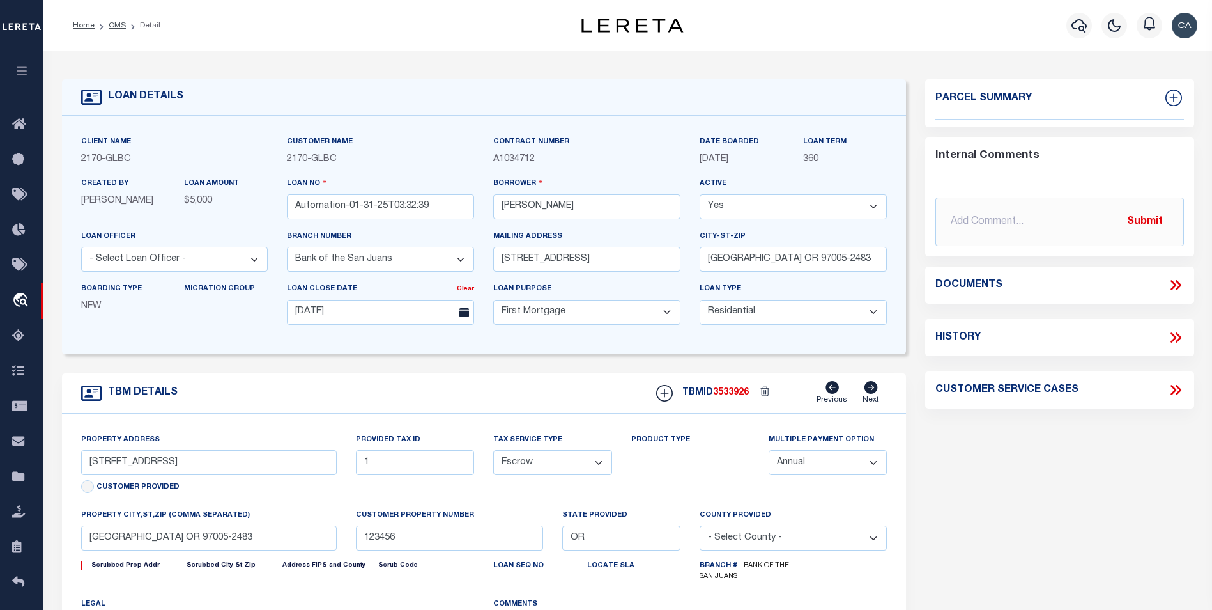
select select "3"
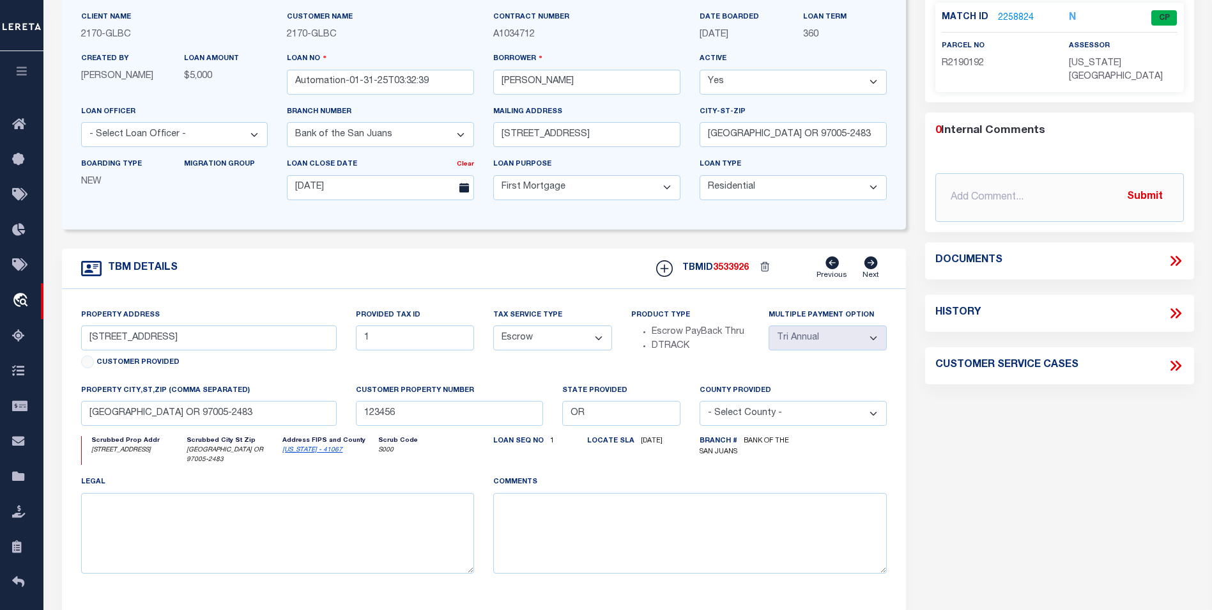
scroll to position [128, 0]
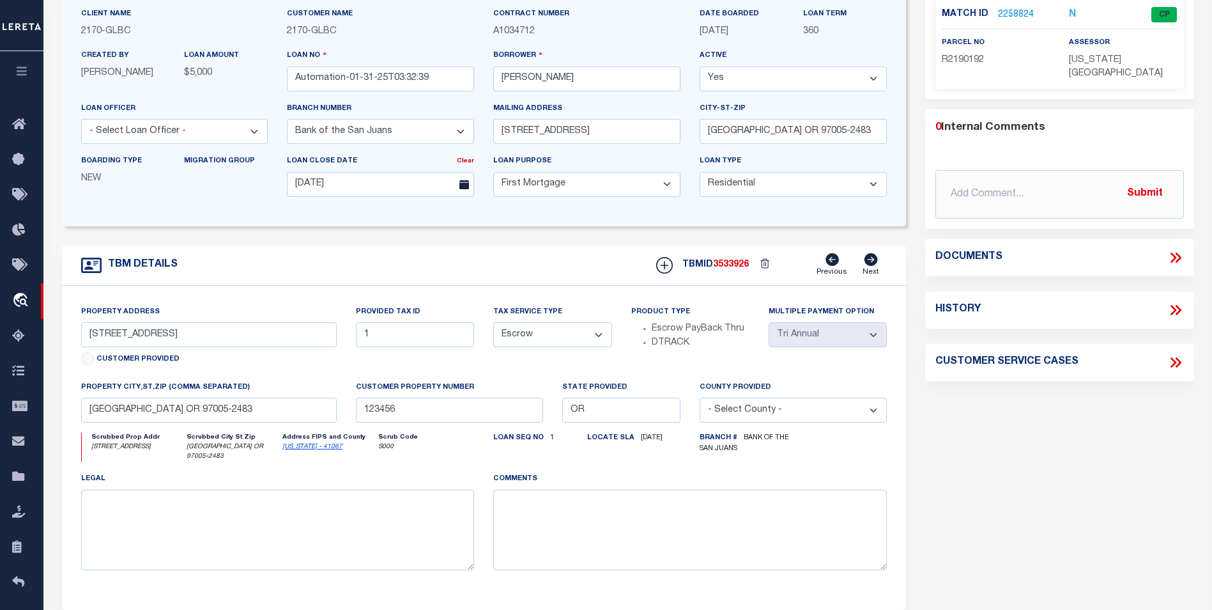
drag, startPoint x: 375, startPoint y: 436, endPoint x: 412, endPoint y: 449, distance: 39.0
click at [410, 448] on div "Property Address 13875 SW MERIDIAN ST UNIT 141 Customer Provided Provided Tax I…" at bounding box center [485, 448] width 826 height 286
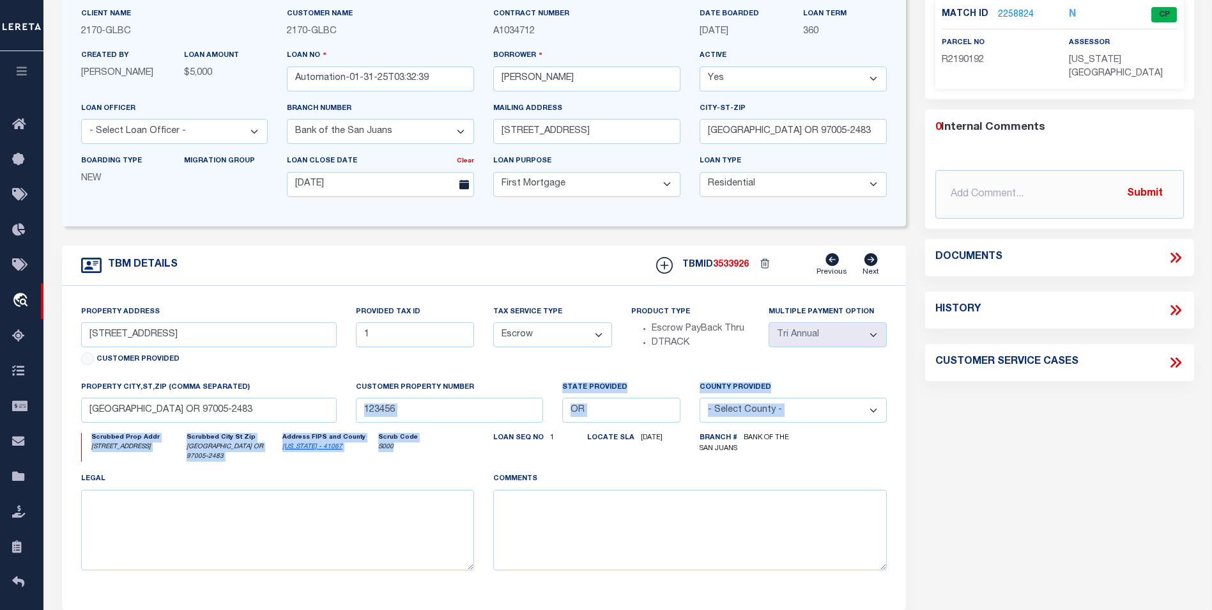
click at [421, 452] on icon "S000" at bounding box center [424, 447] width 93 height 10
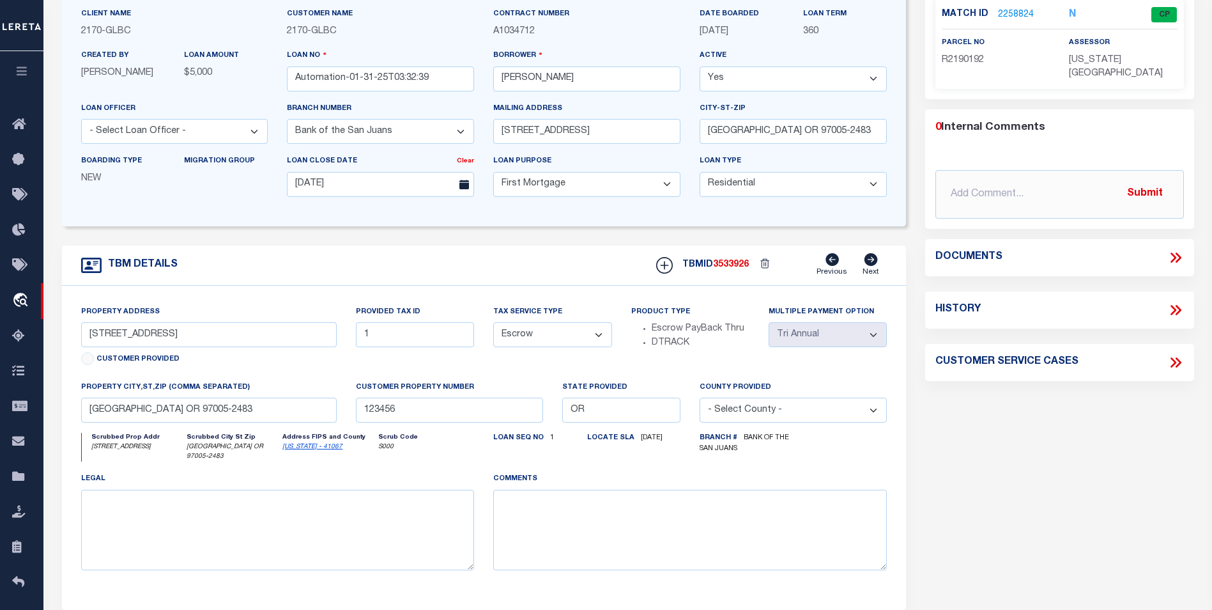
click at [520, 467] on div "Loan seq no 1 Locate Sla 10/11/2025" at bounding box center [587, 452] width 206 height 39
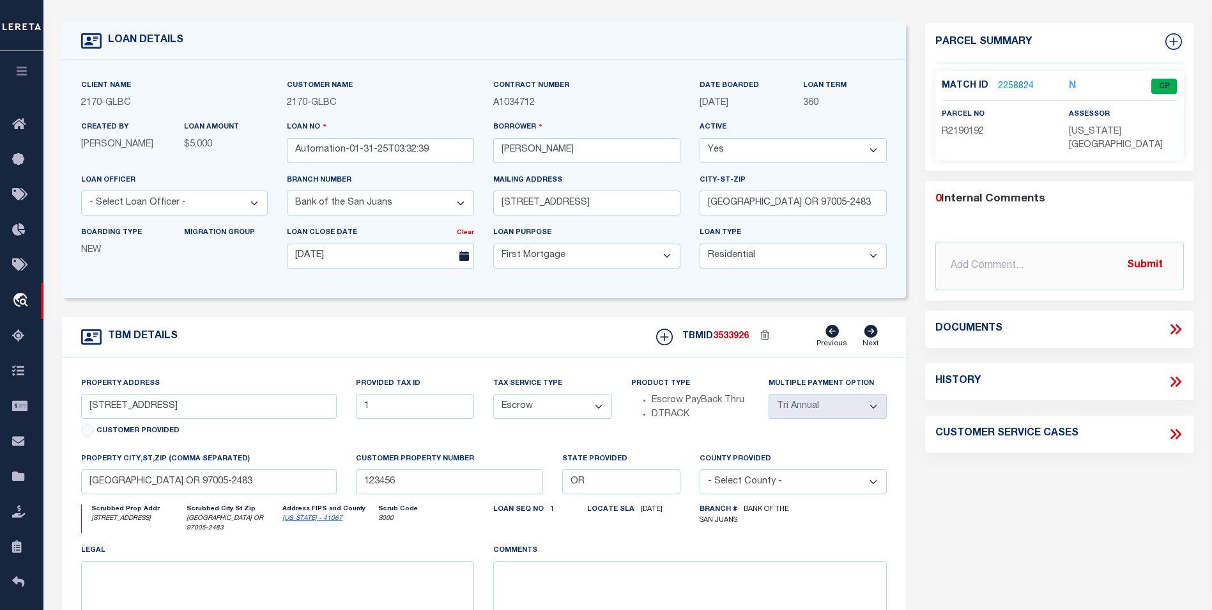
scroll to position [0, 0]
